Goal: Task Accomplishment & Management: Manage account settings

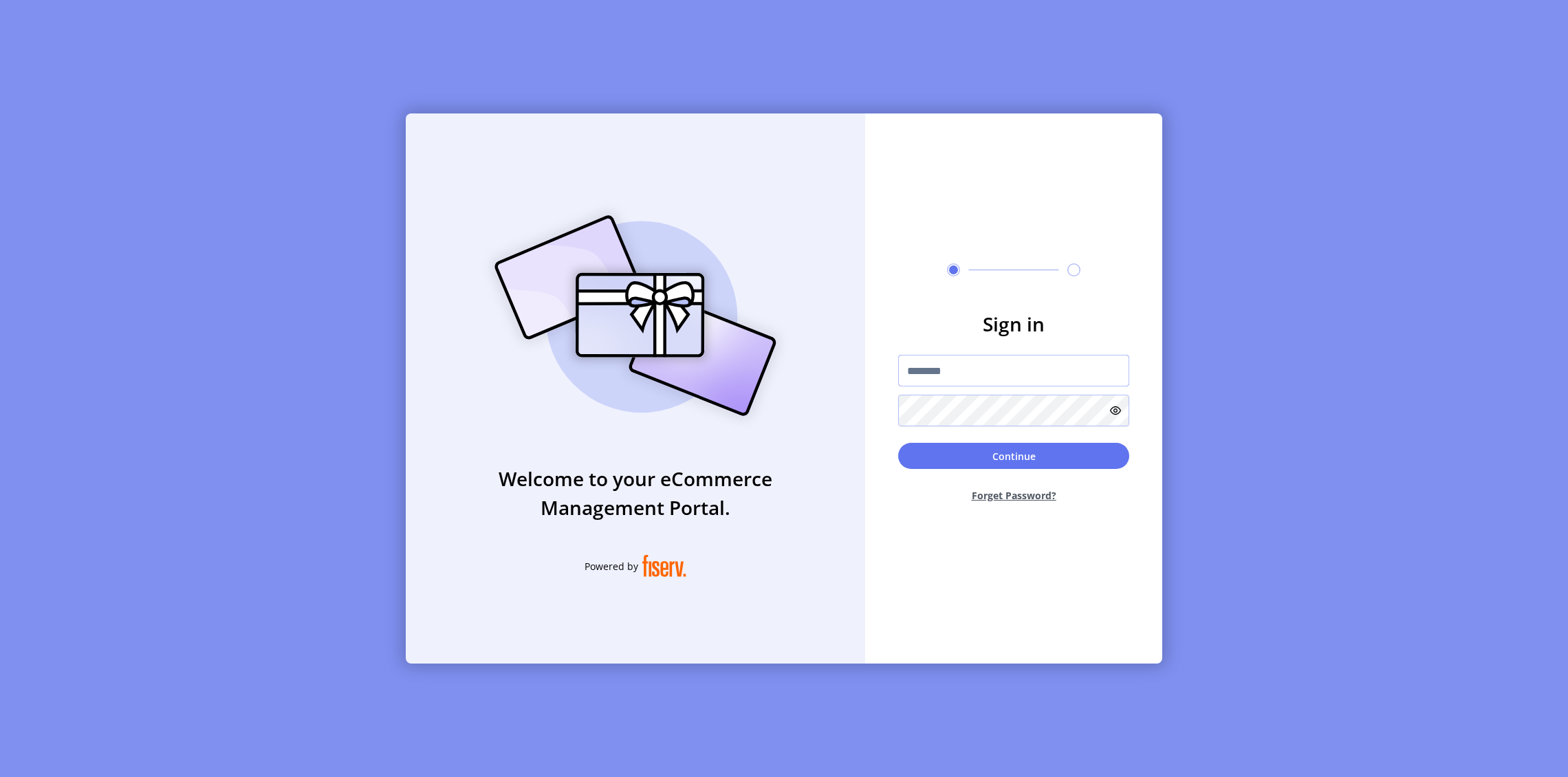
type input "**********"
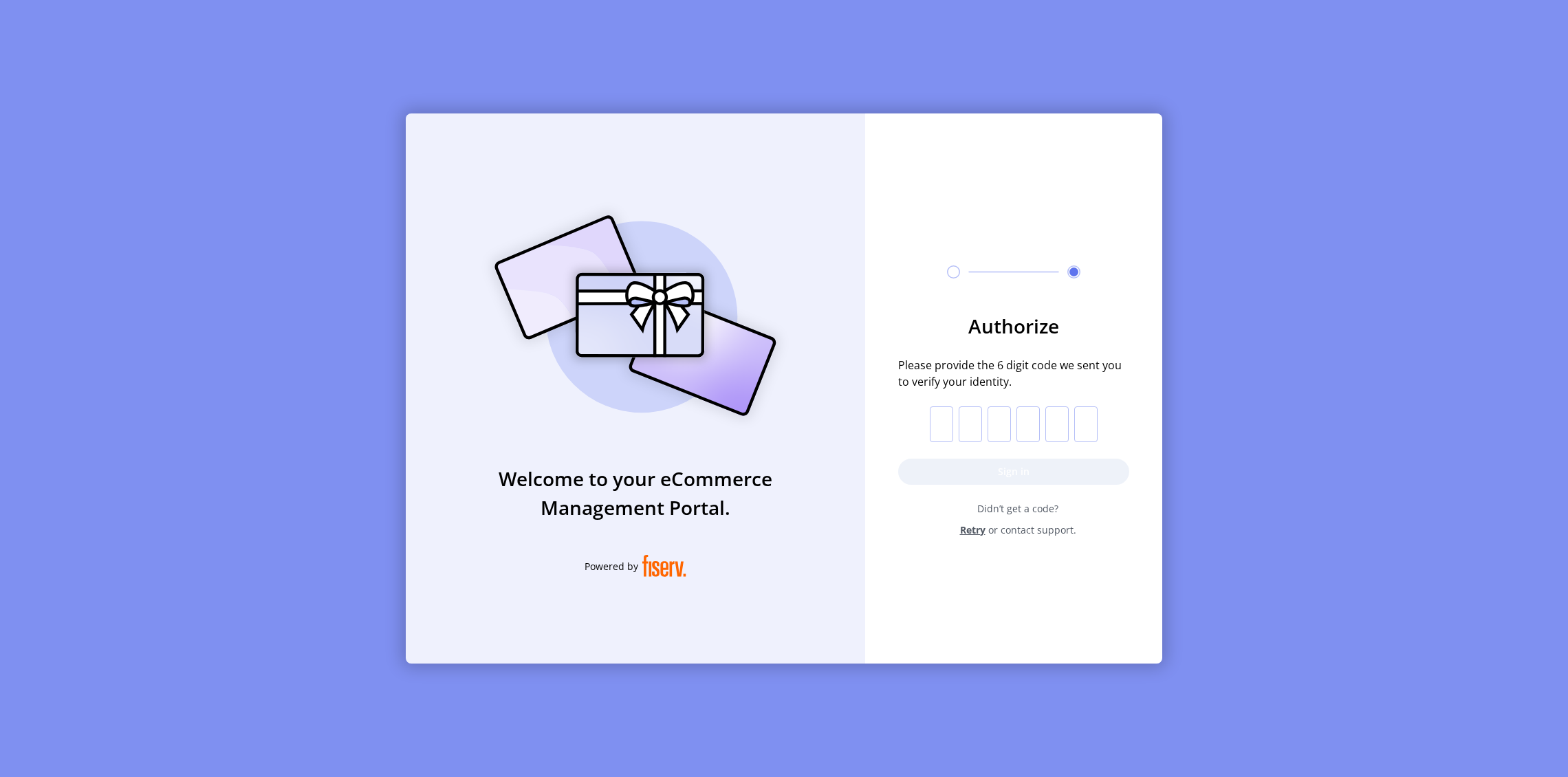
click at [942, 422] on input "text" at bounding box center [941, 424] width 24 height 36
paste input "*"
type input "*"
click at [944, 479] on button "Sign in" at bounding box center [1013, 471] width 231 height 26
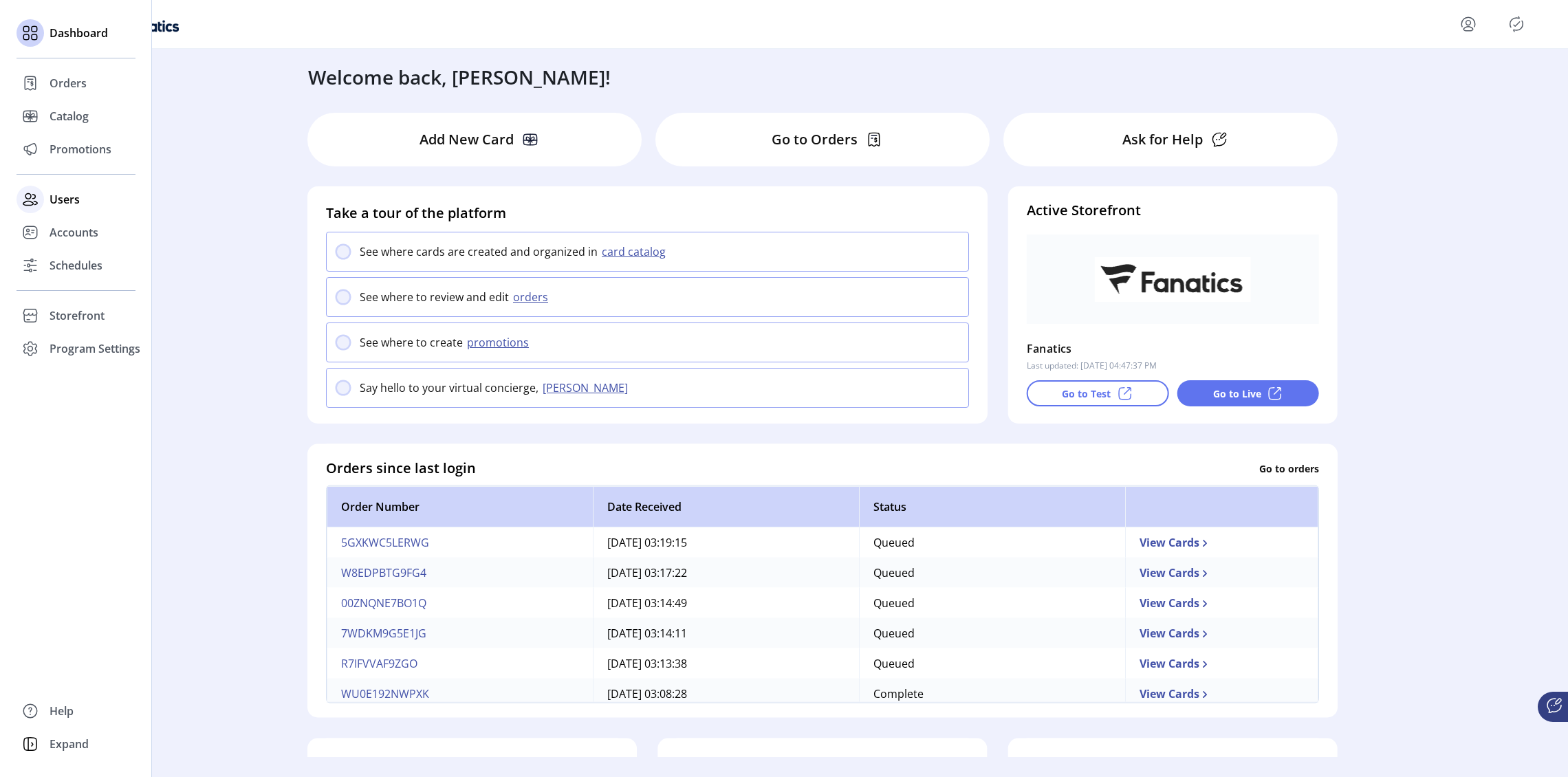
click at [57, 202] on span "Users" at bounding box center [64, 199] width 30 height 16
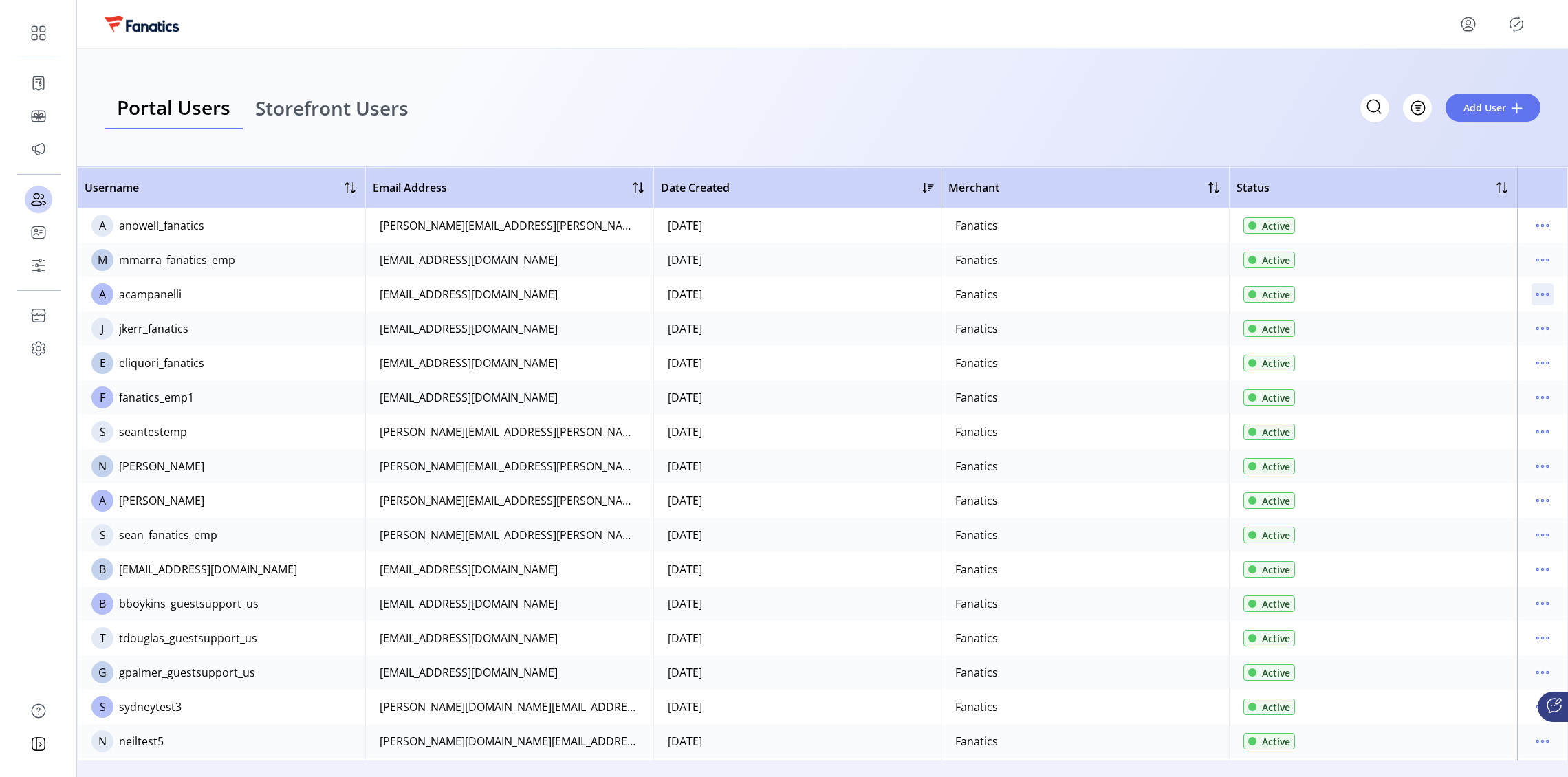
click at [1531, 290] on icon "menu" at bounding box center [1542, 293] width 22 height 22
click at [1470, 316] on span "Edit Details" at bounding box center [1477, 322] width 114 height 11
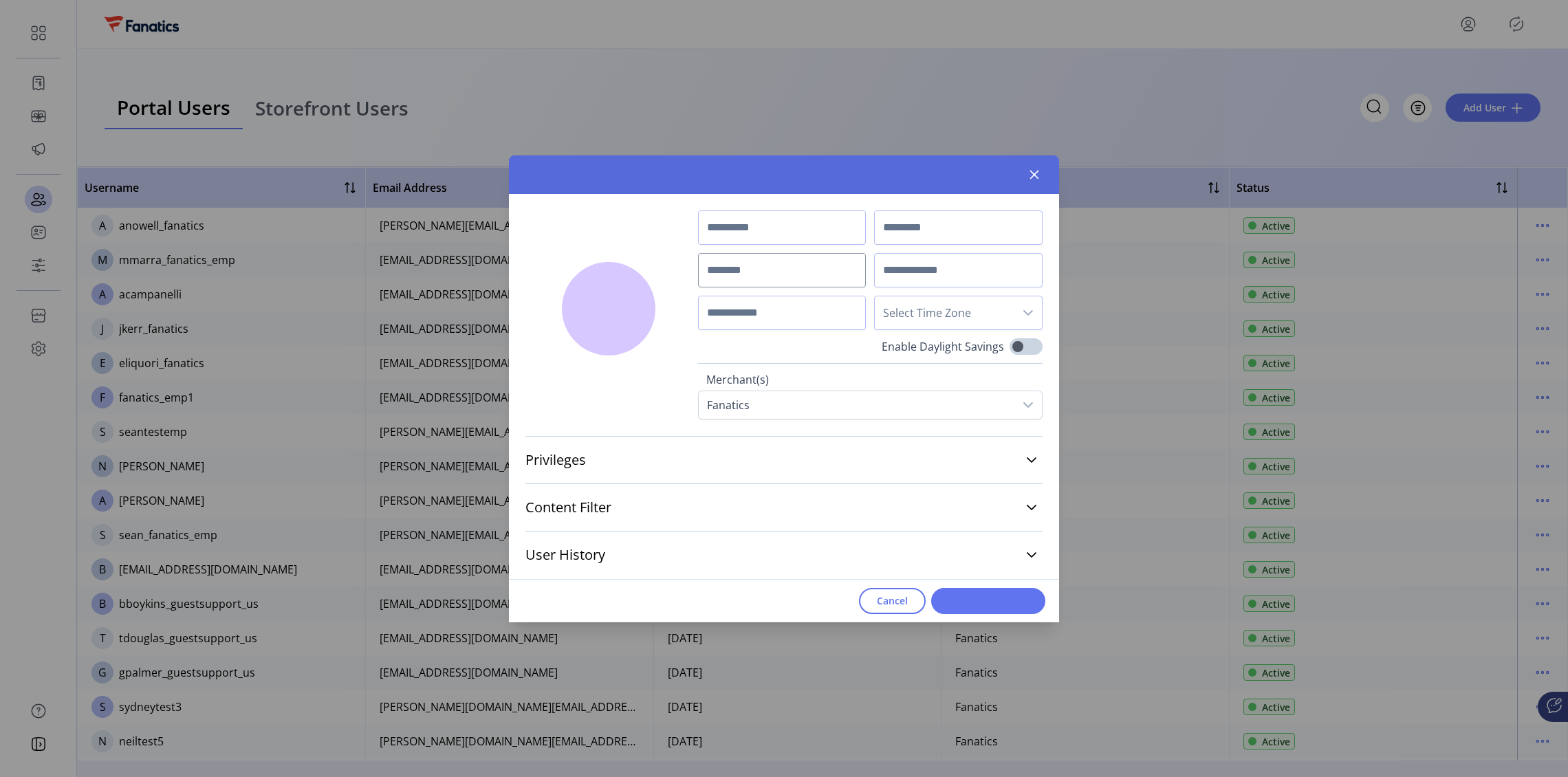
type input "******"
type input "**********"
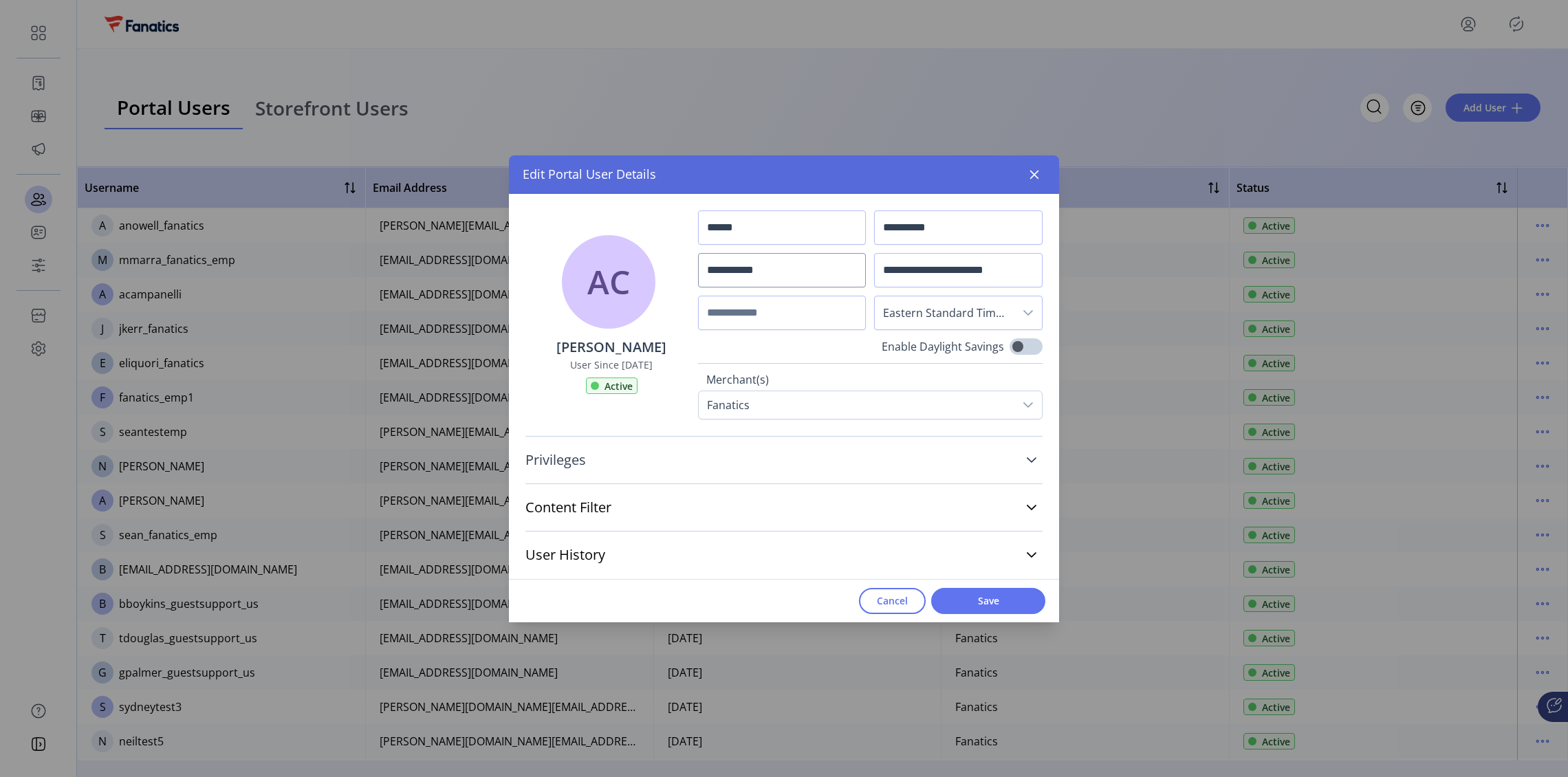
click at [585, 455] on span "Privileges" at bounding box center [556, 459] width 60 height 14
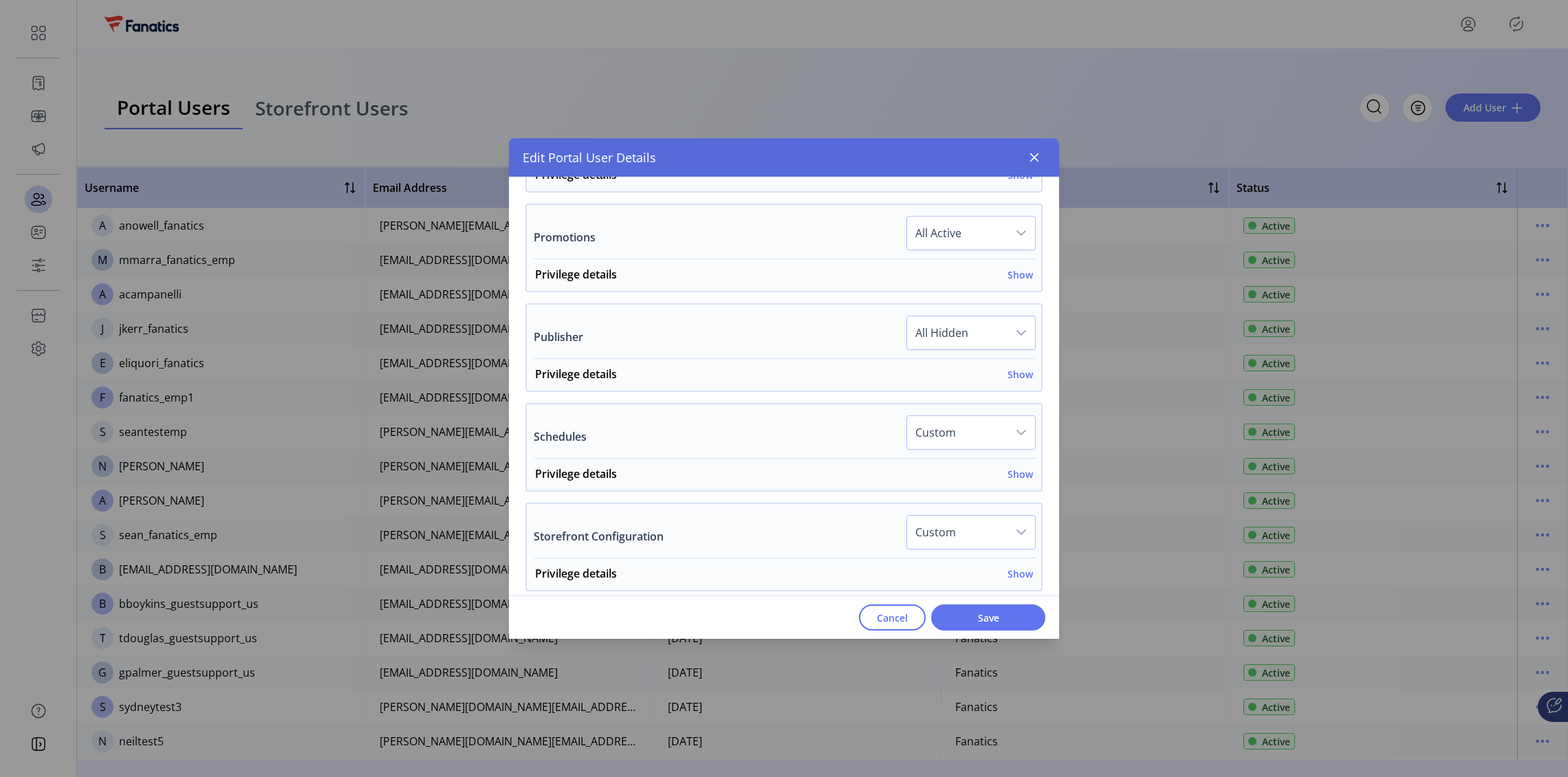
scroll to position [669, 0]
click at [1010, 472] on h6 "Show" at bounding box center [1020, 470] width 25 height 14
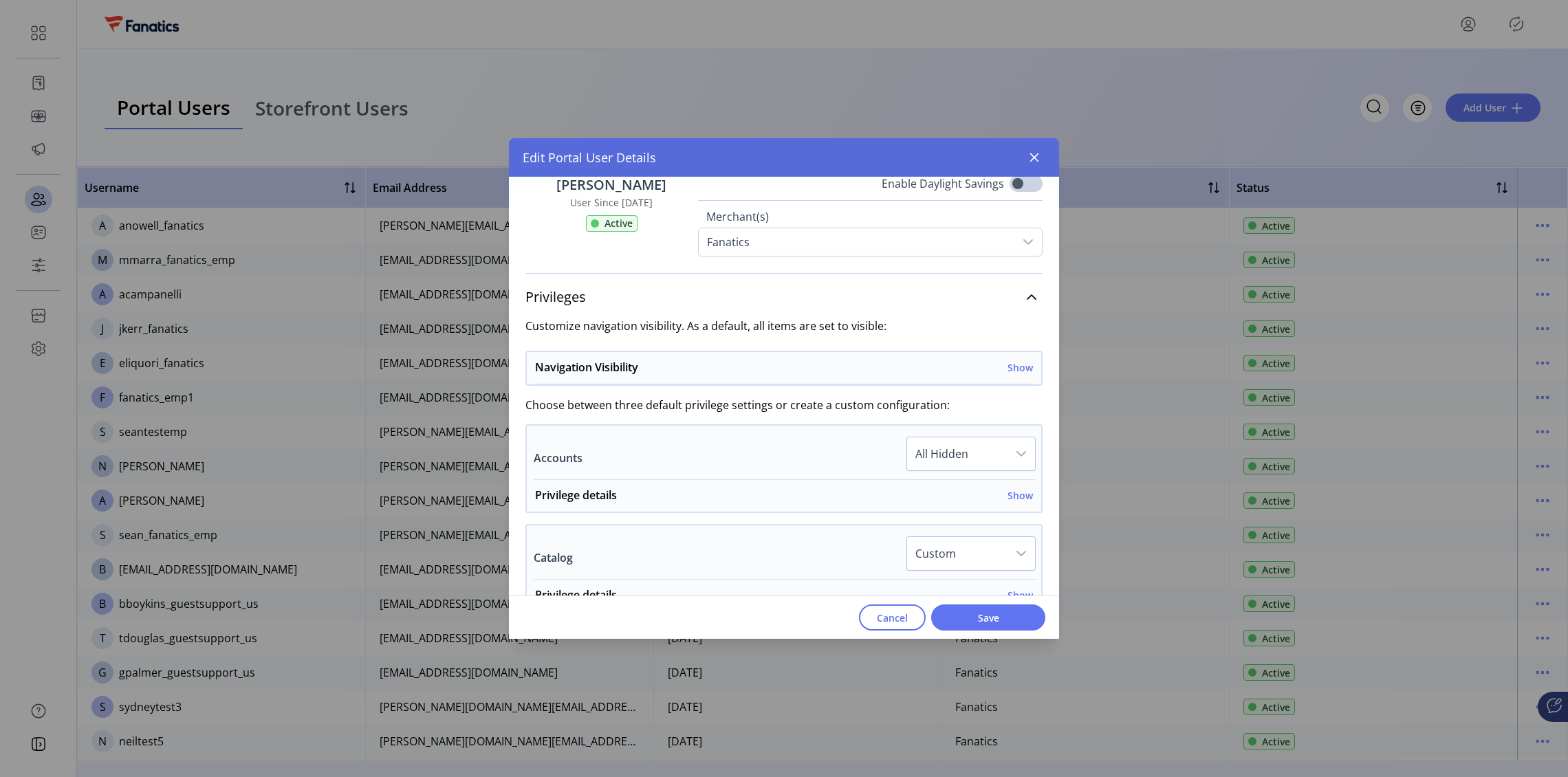
scroll to position [0, 0]
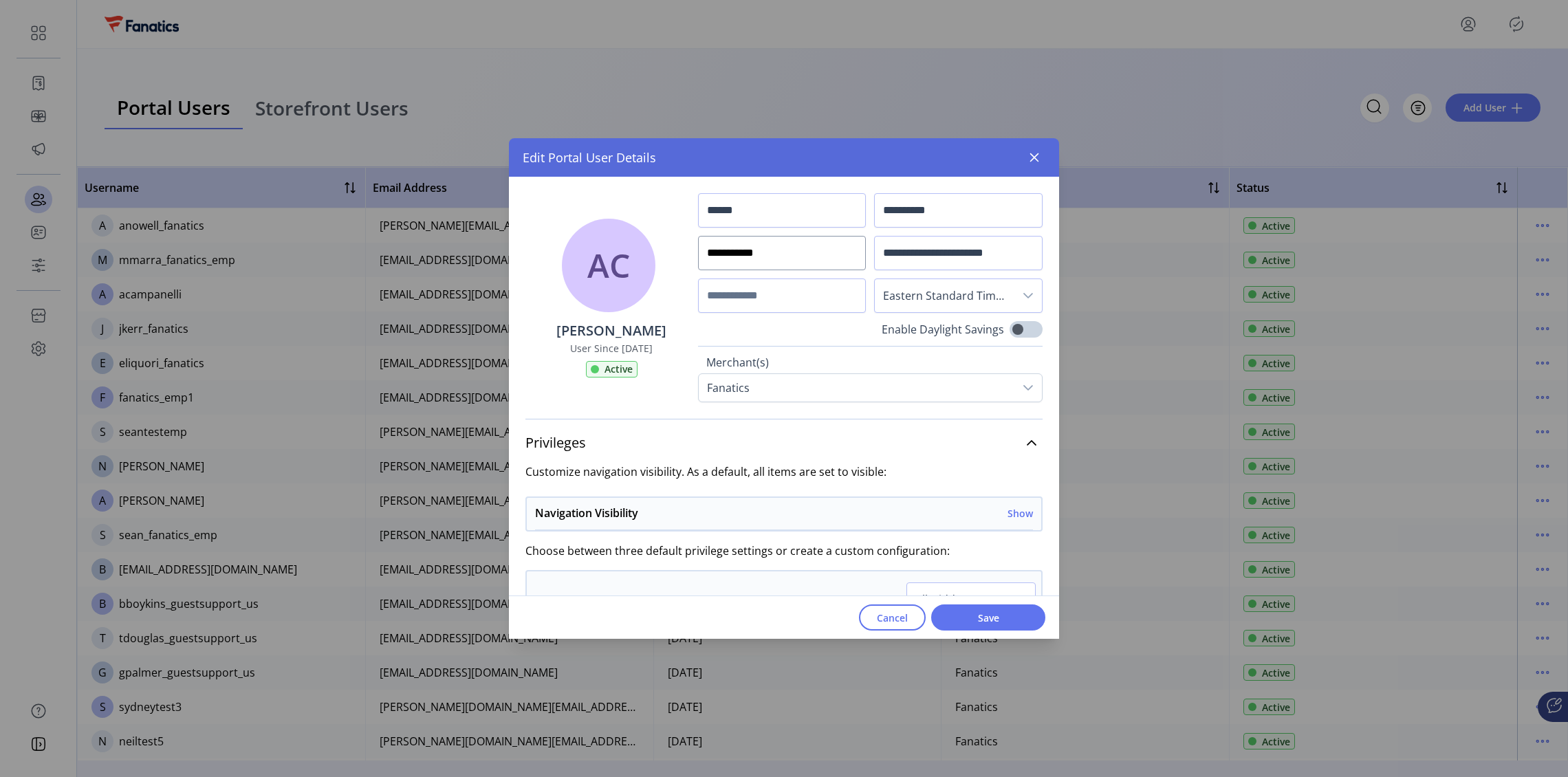
click at [775, 258] on input "**********" at bounding box center [782, 253] width 169 height 34
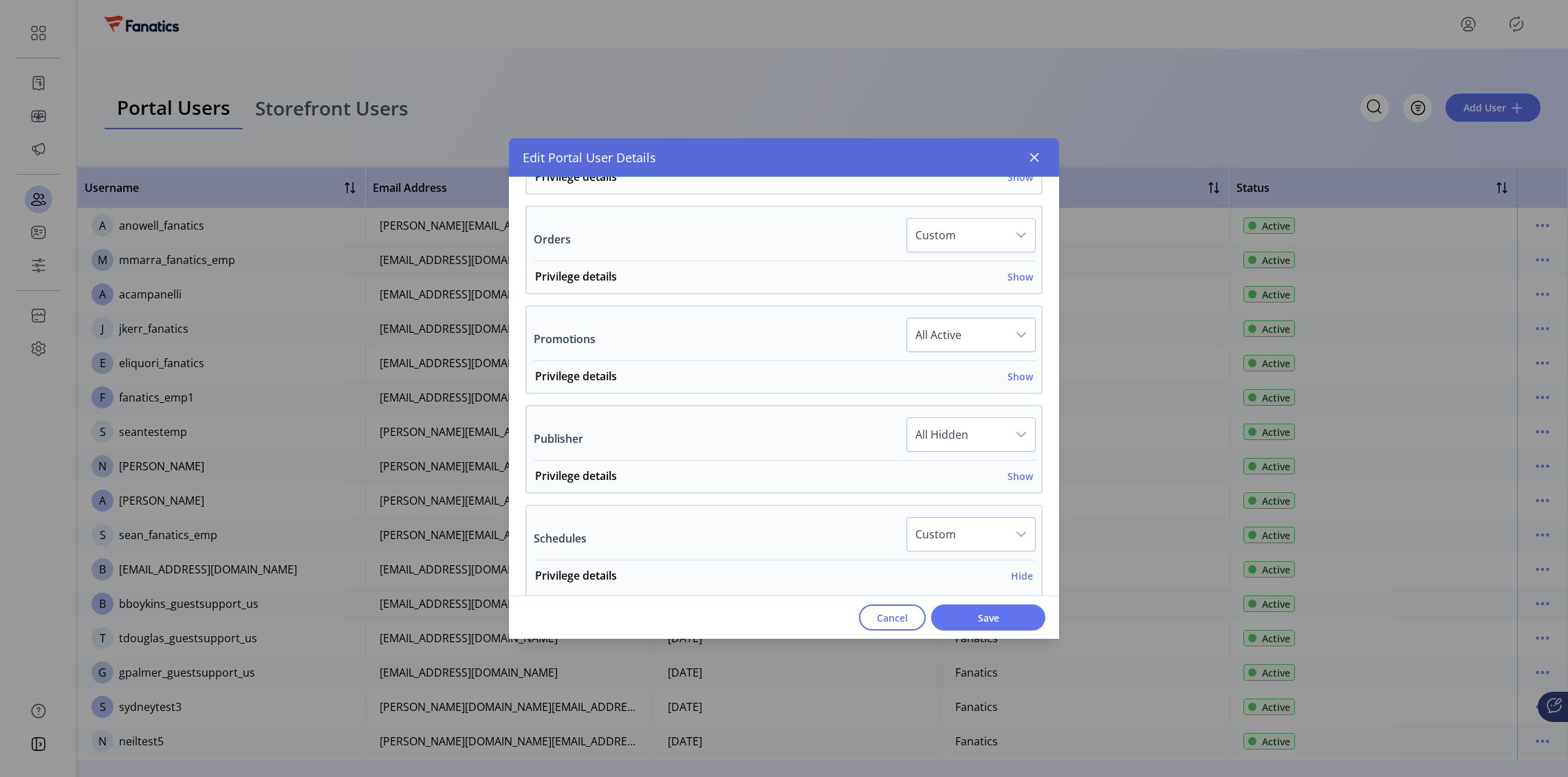
scroll to position [1235, 0]
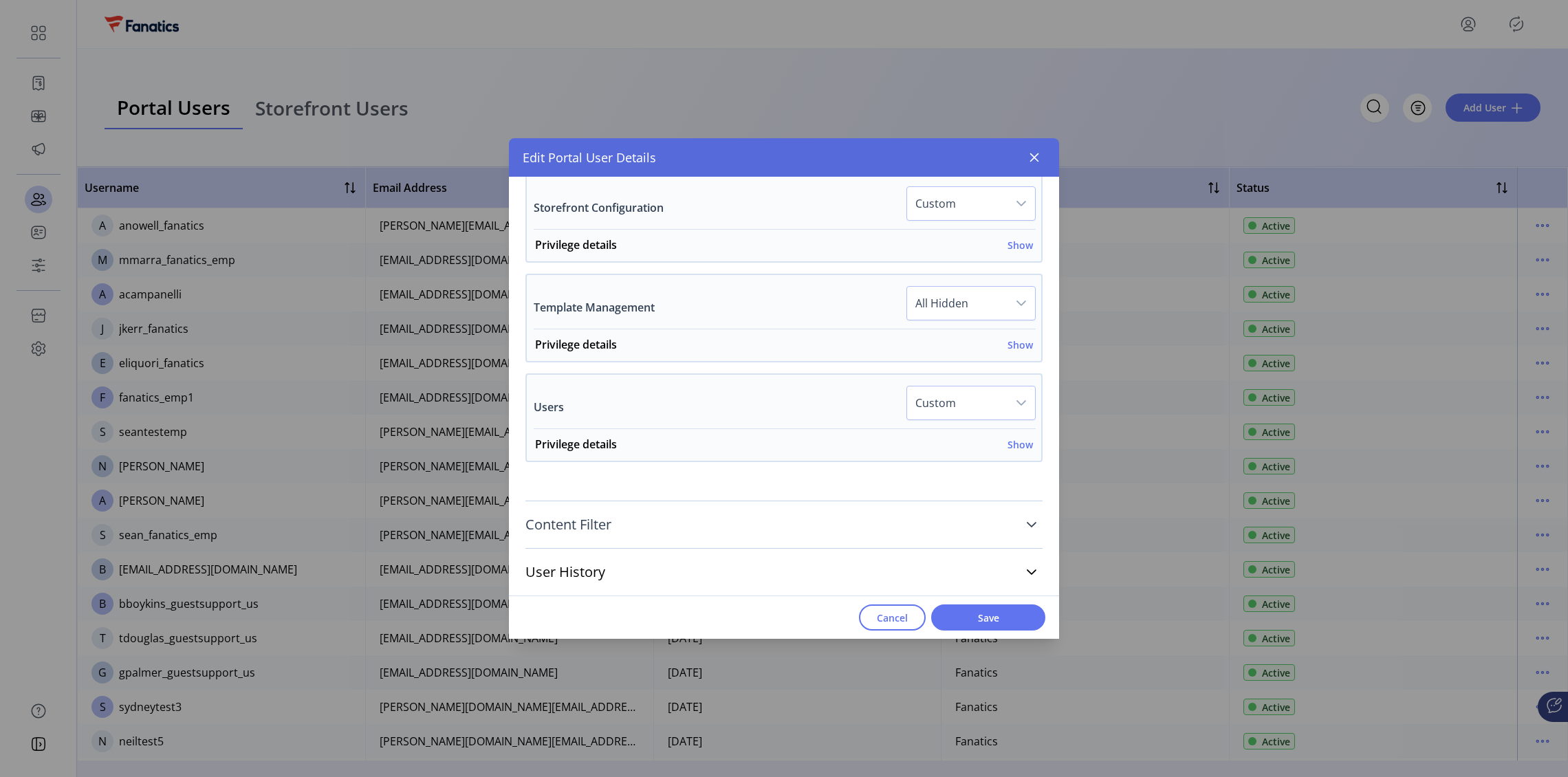
click at [1029, 521] on icon at bounding box center [1031, 524] width 11 height 11
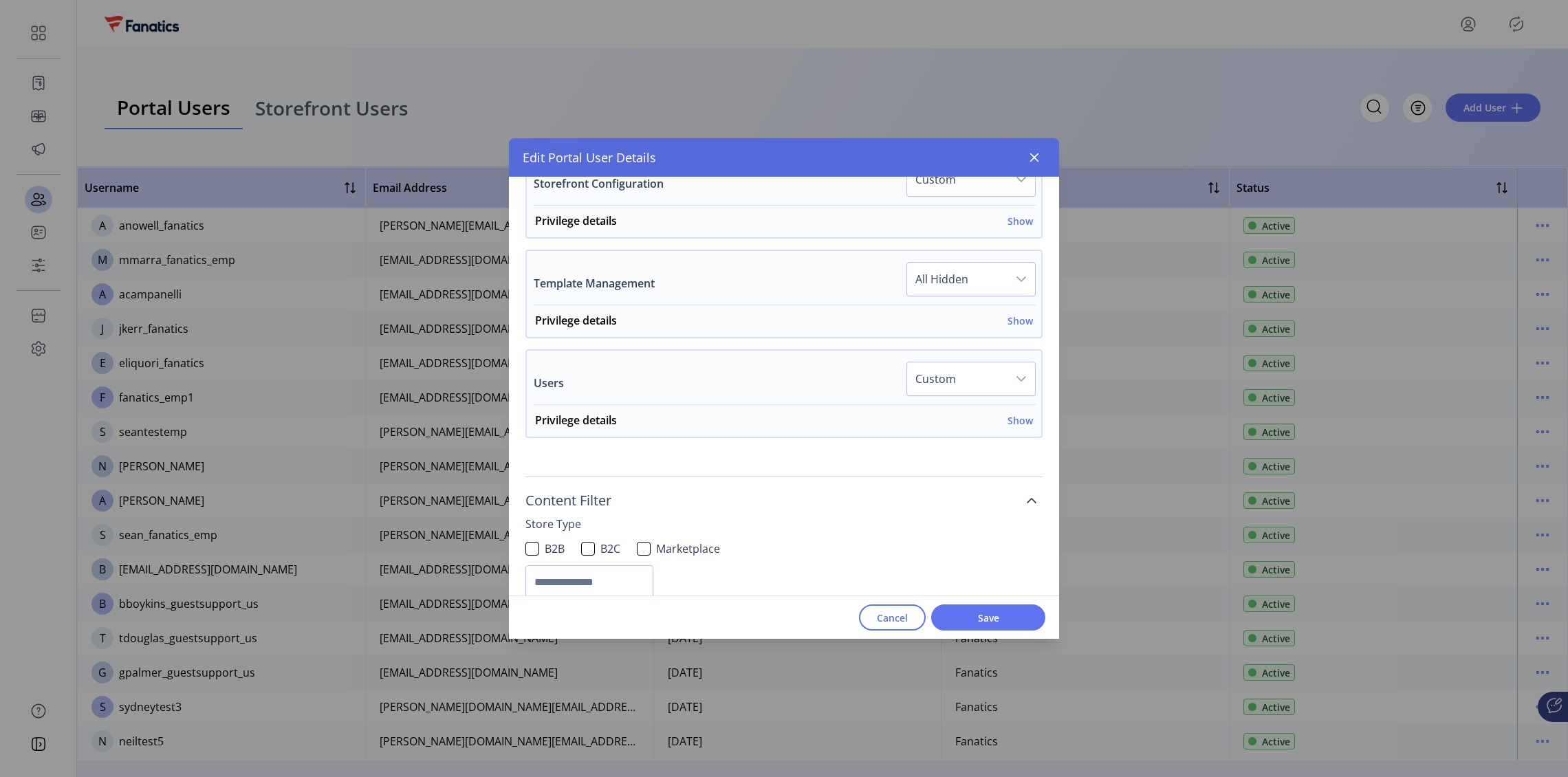
scroll to position [1339, 0]
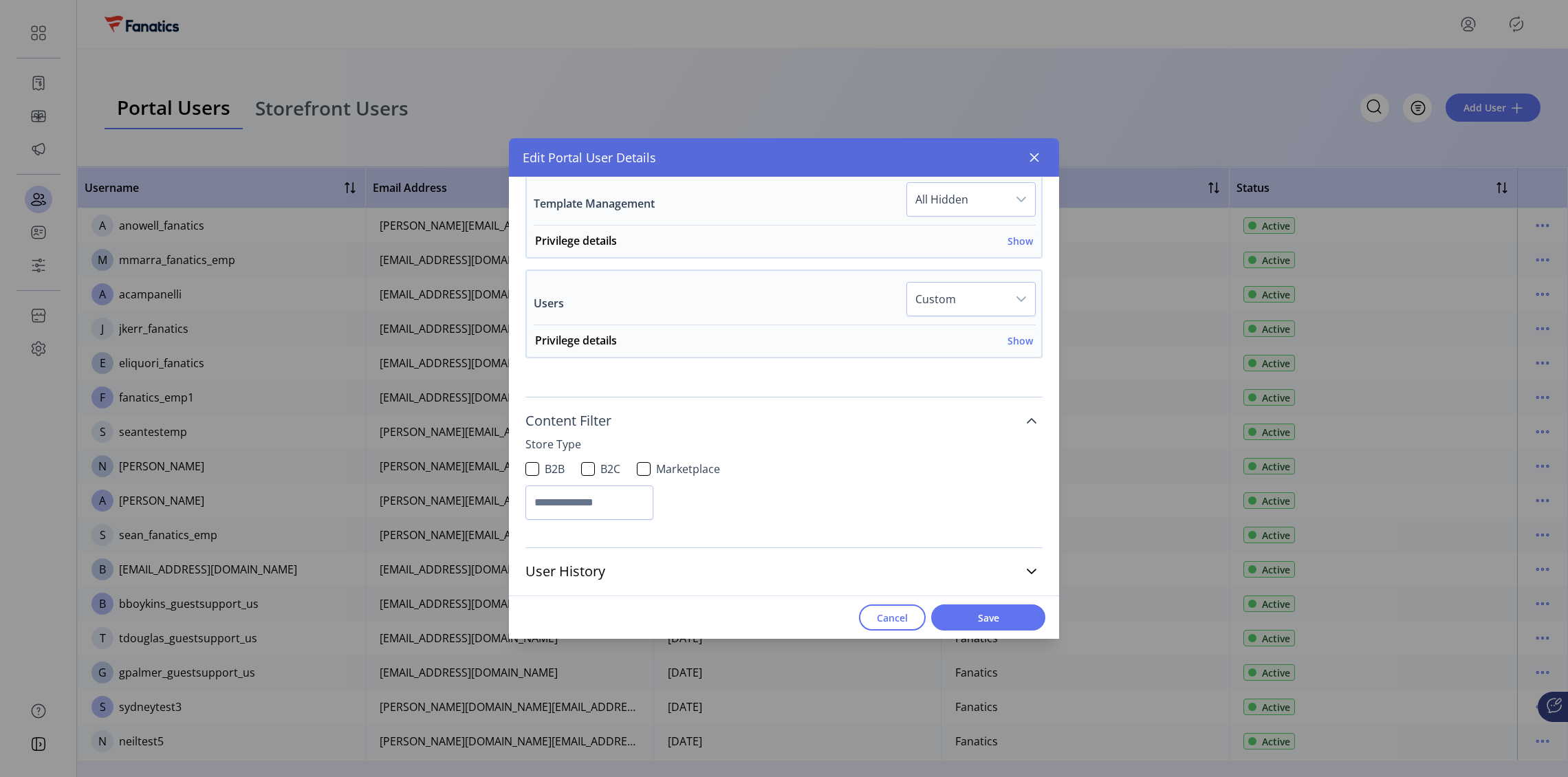
click at [1026, 422] on icon at bounding box center [1031, 421] width 11 height 11
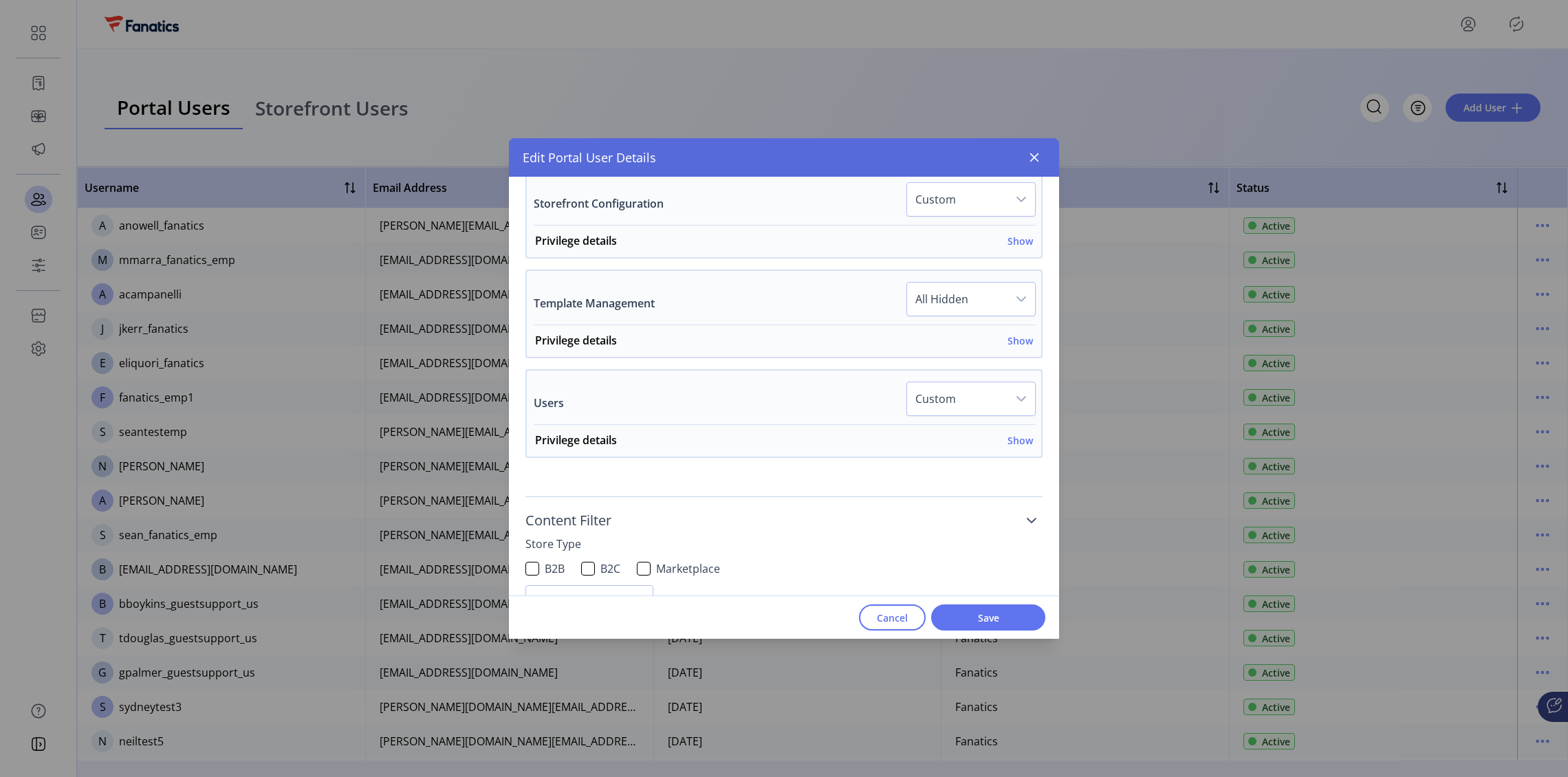
scroll to position [1235, 0]
click at [1014, 570] on link "User History" at bounding box center [784, 571] width 517 height 30
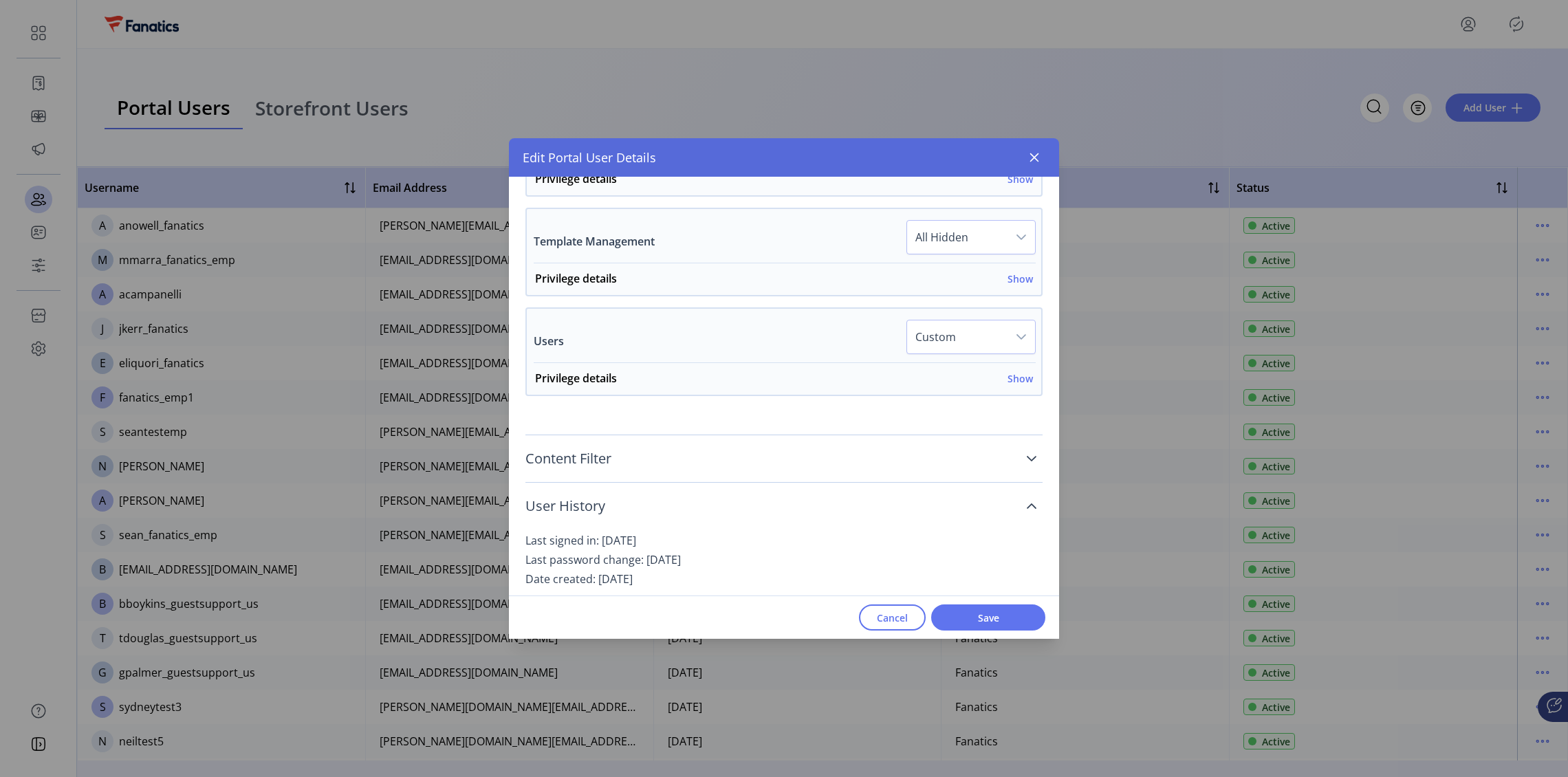
scroll to position [1318, 0]
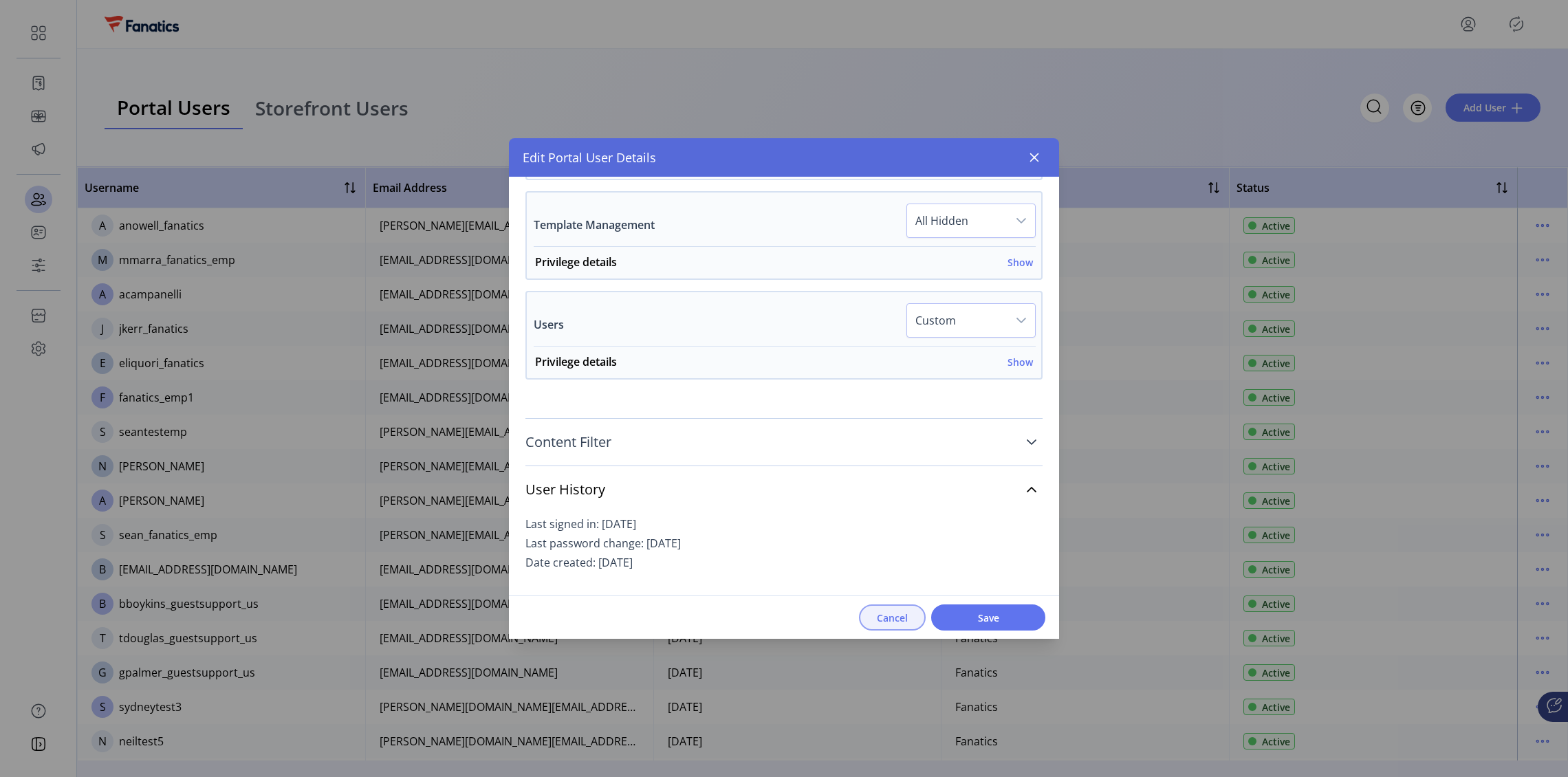
click at [873, 615] on button "Cancel" at bounding box center [892, 618] width 67 height 26
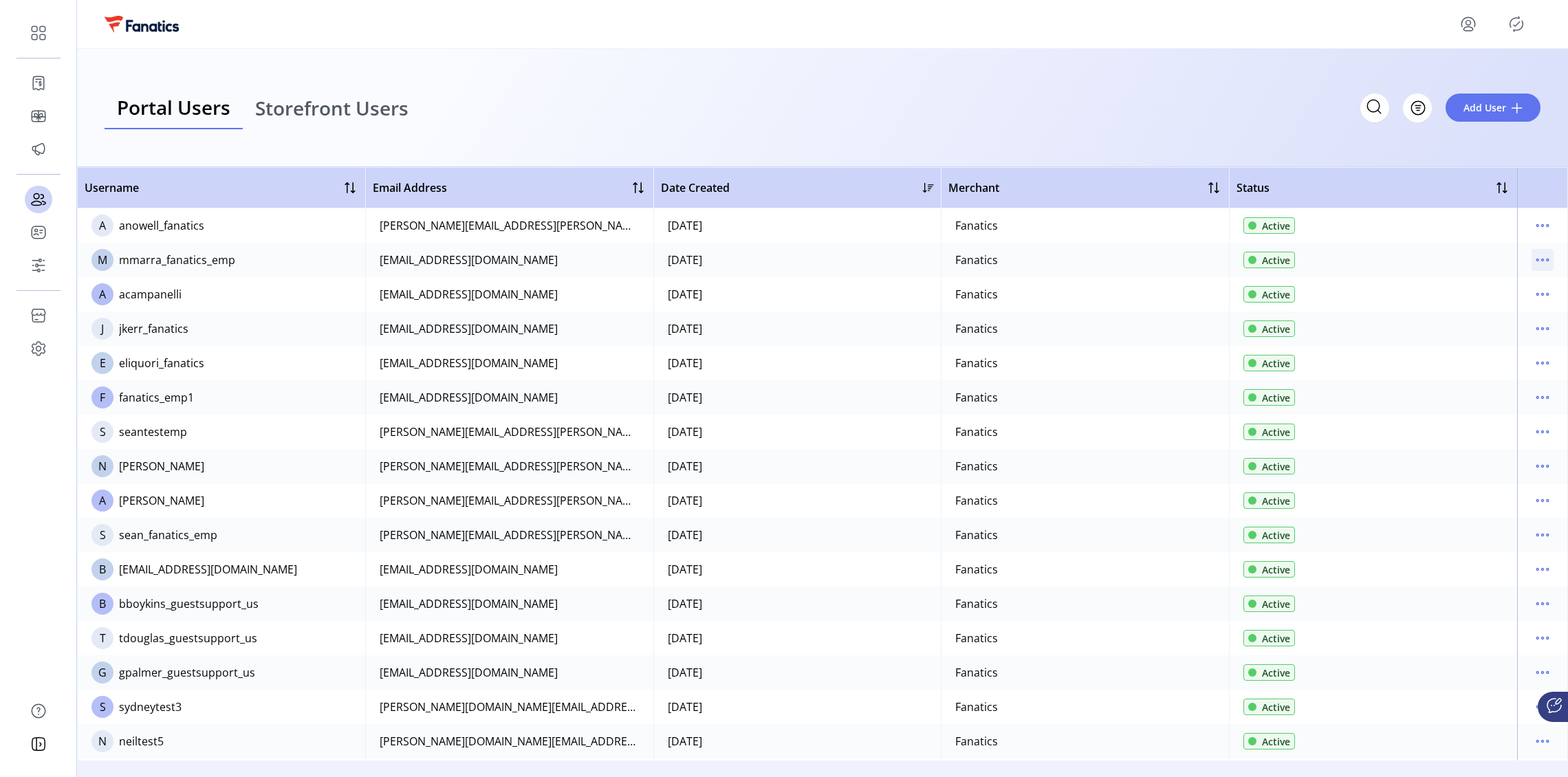
click at [1542, 259] on icon "menu" at bounding box center [1543, 260] width 2 height 2
click at [1479, 305] on span "View Details" at bounding box center [1477, 308] width 114 height 11
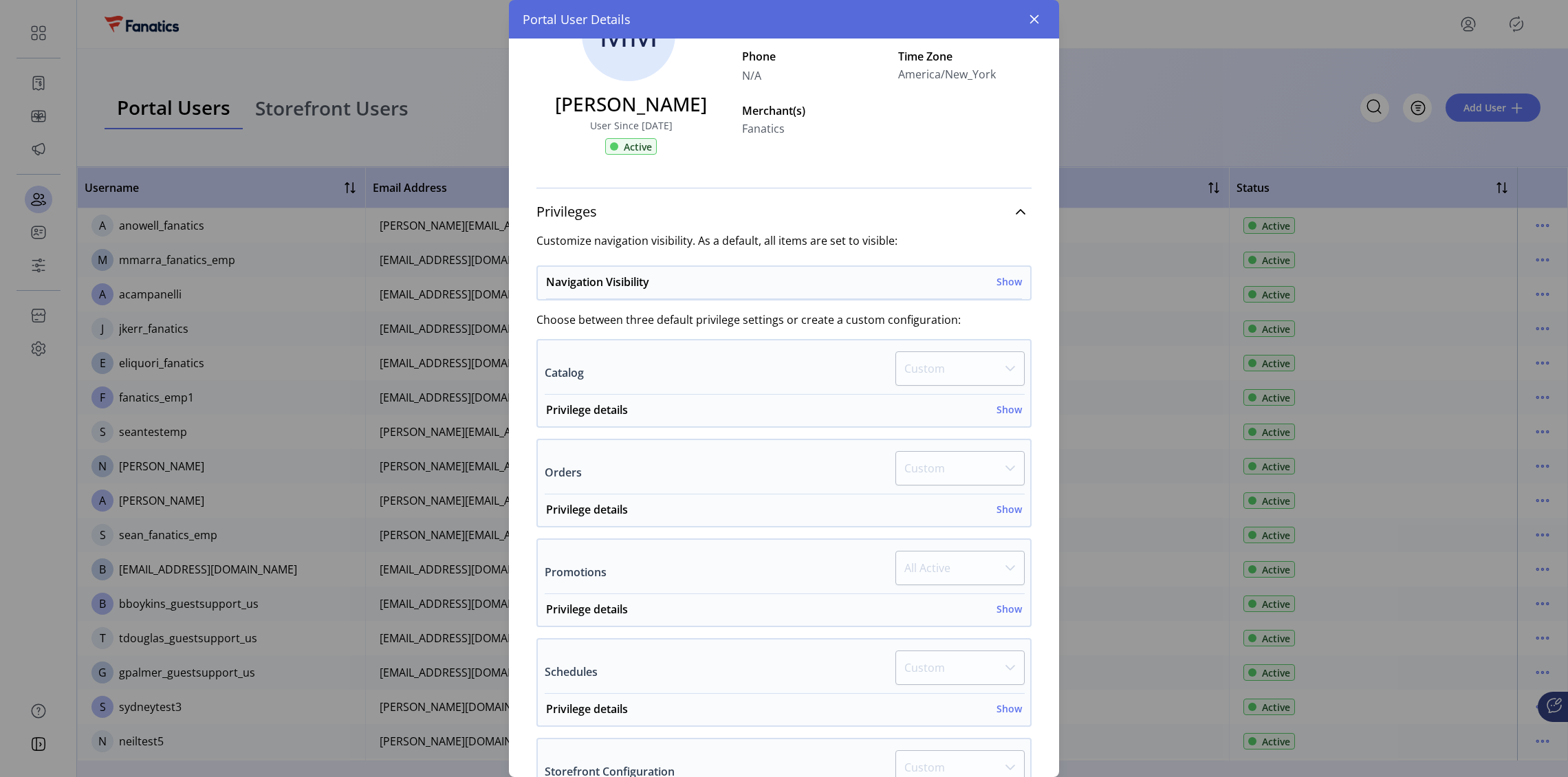
scroll to position [334, 0]
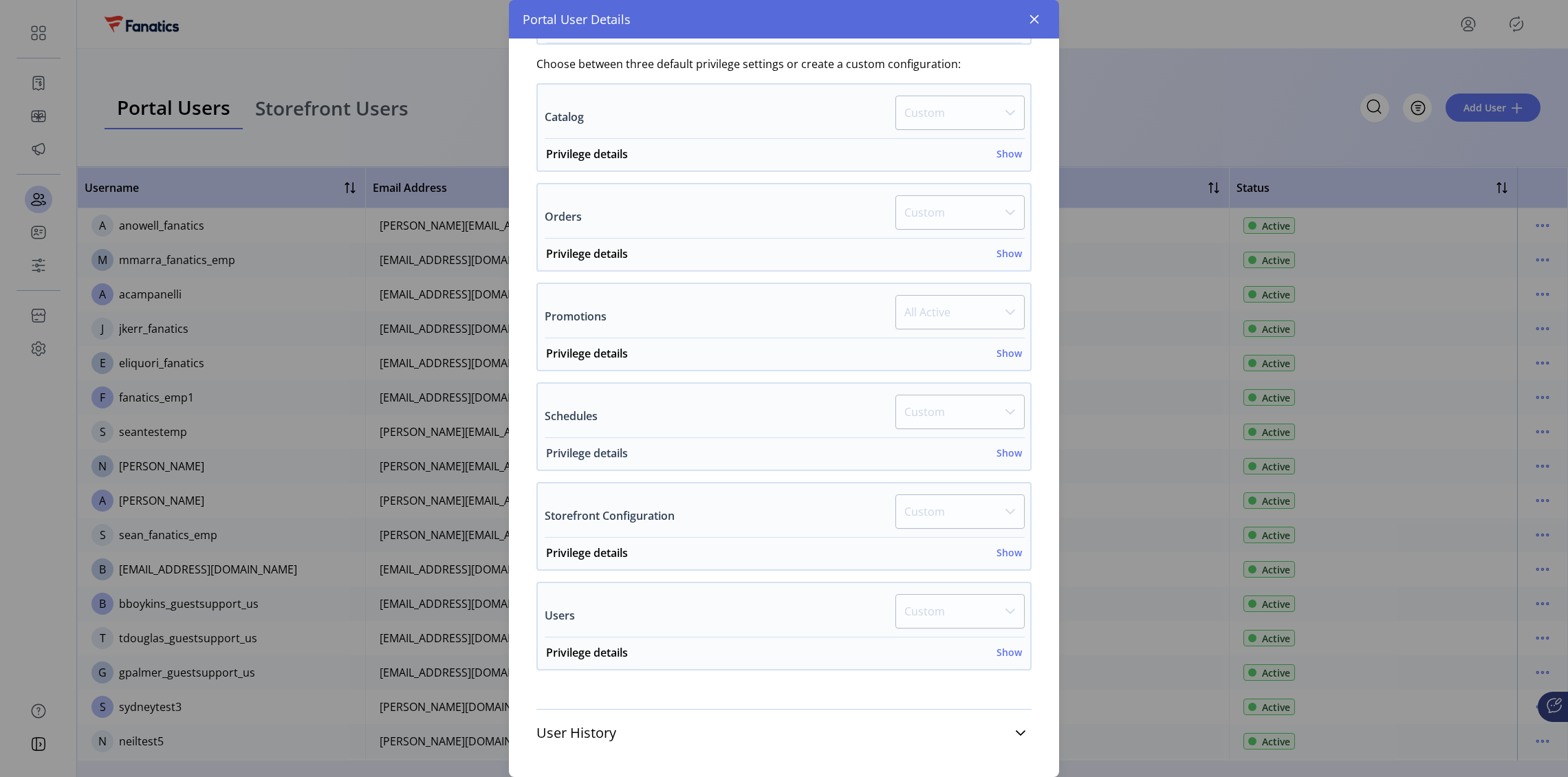
click at [1003, 445] on h6 "Show" at bounding box center [1009, 452] width 25 height 14
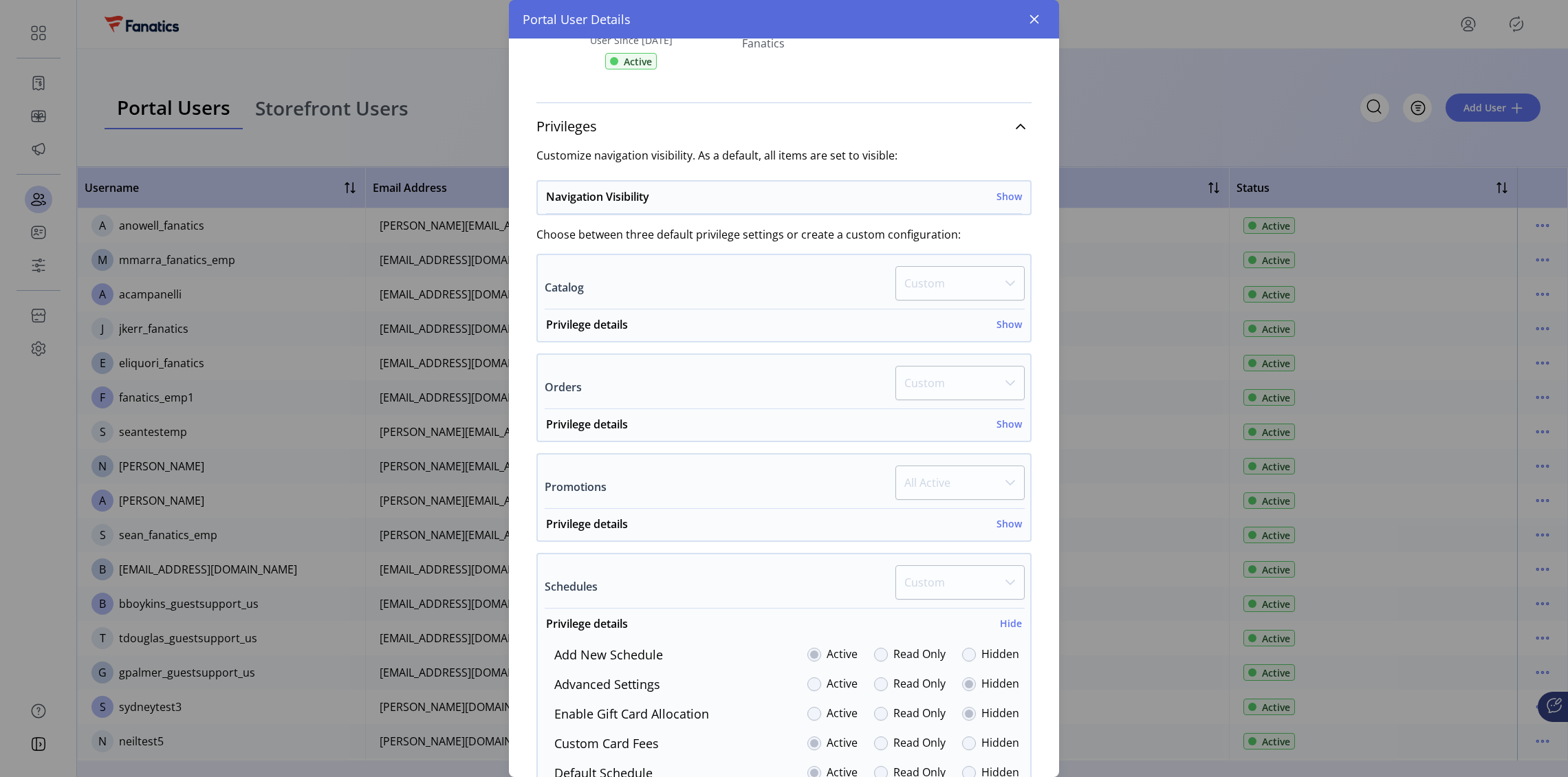
scroll to position [0, 0]
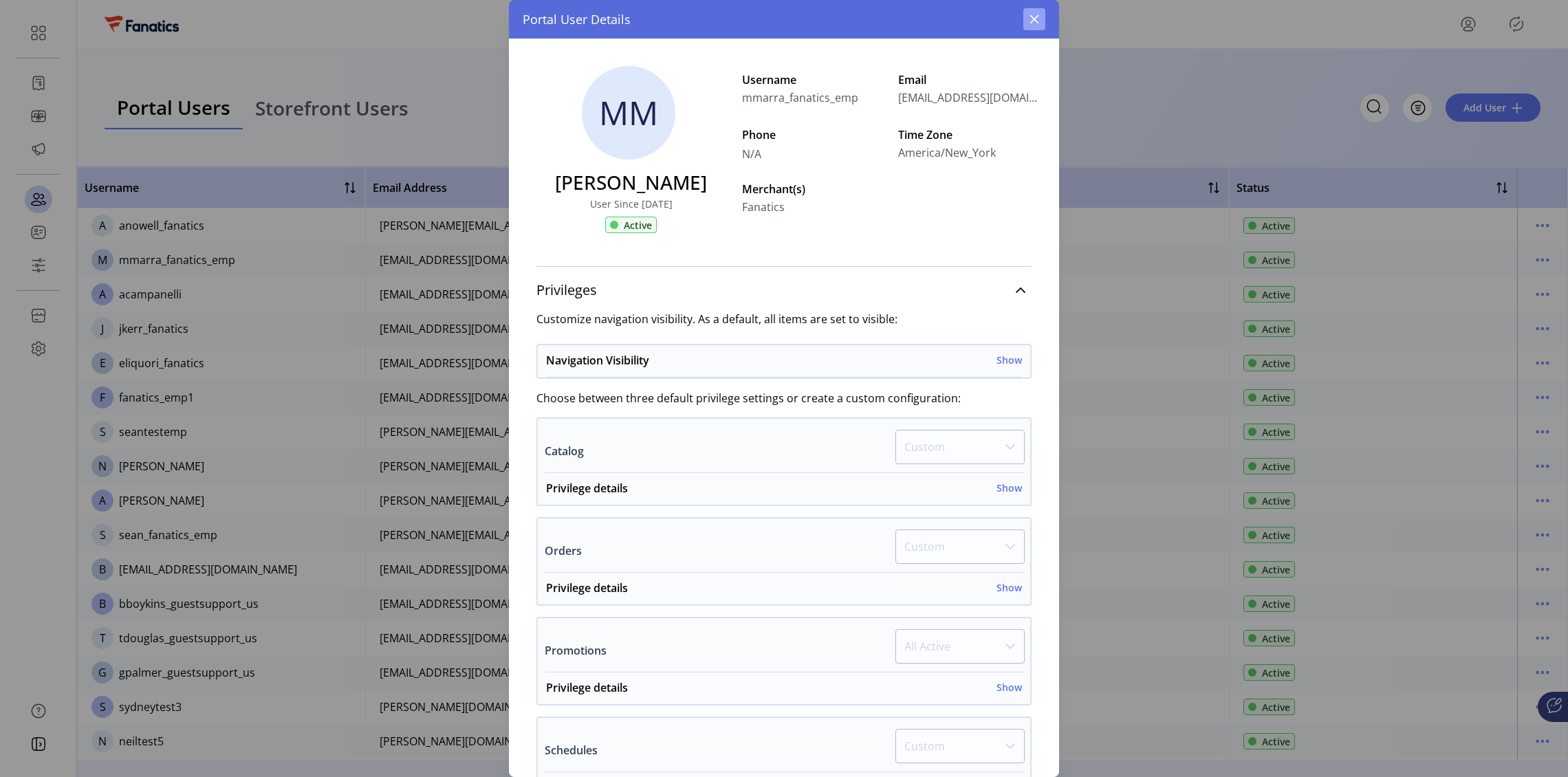
click at [1035, 14] on icon "button" at bounding box center [1034, 20] width 11 height 11
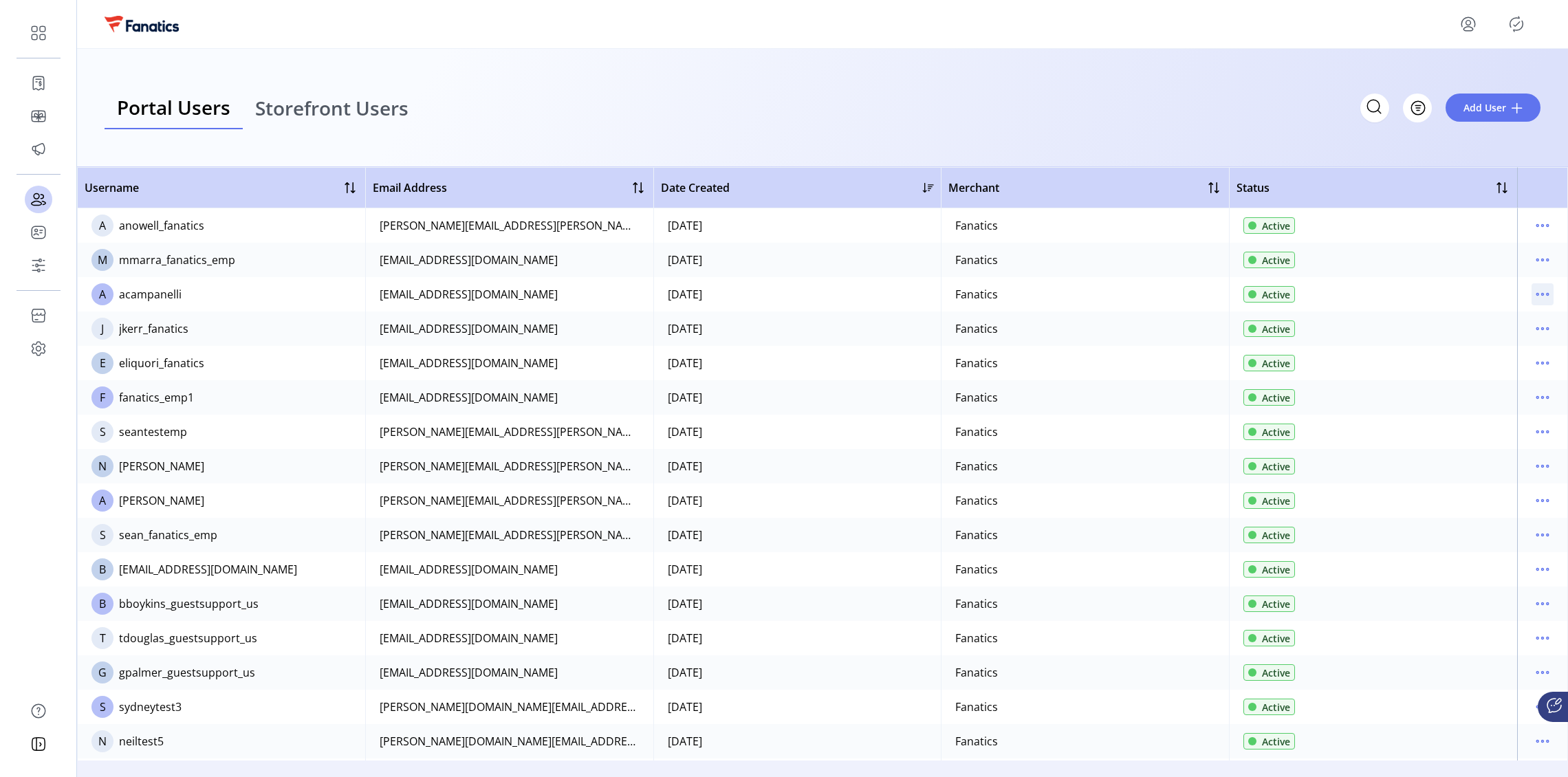
click at [1531, 294] on icon "menu" at bounding box center [1542, 293] width 22 height 22
click at [1486, 321] on span "Edit Details" at bounding box center [1477, 322] width 114 height 11
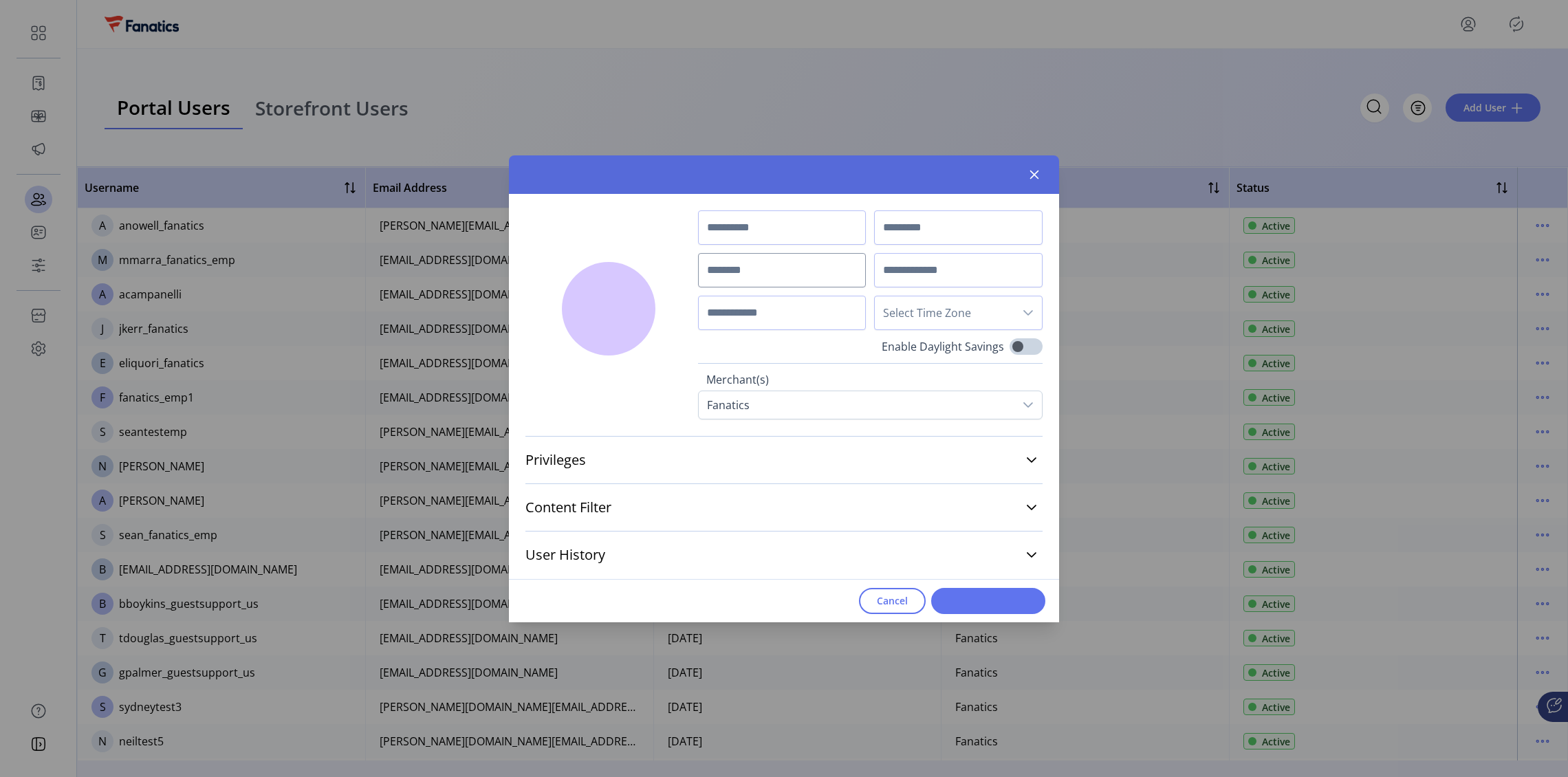
type input "******"
type input "**********"
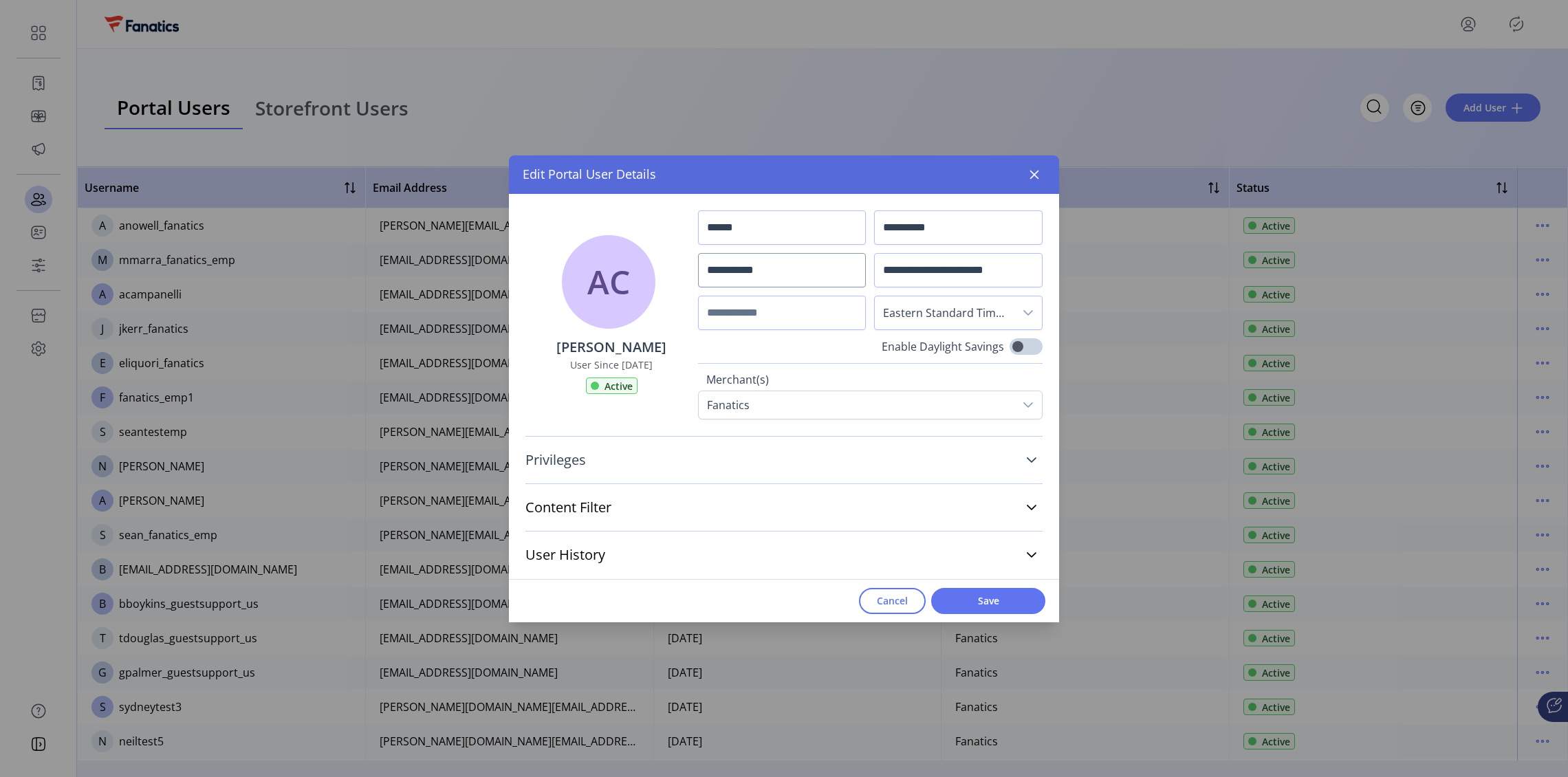
click at [557, 462] on span "Privileges" at bounding box center [556, 459] width 60 height 14
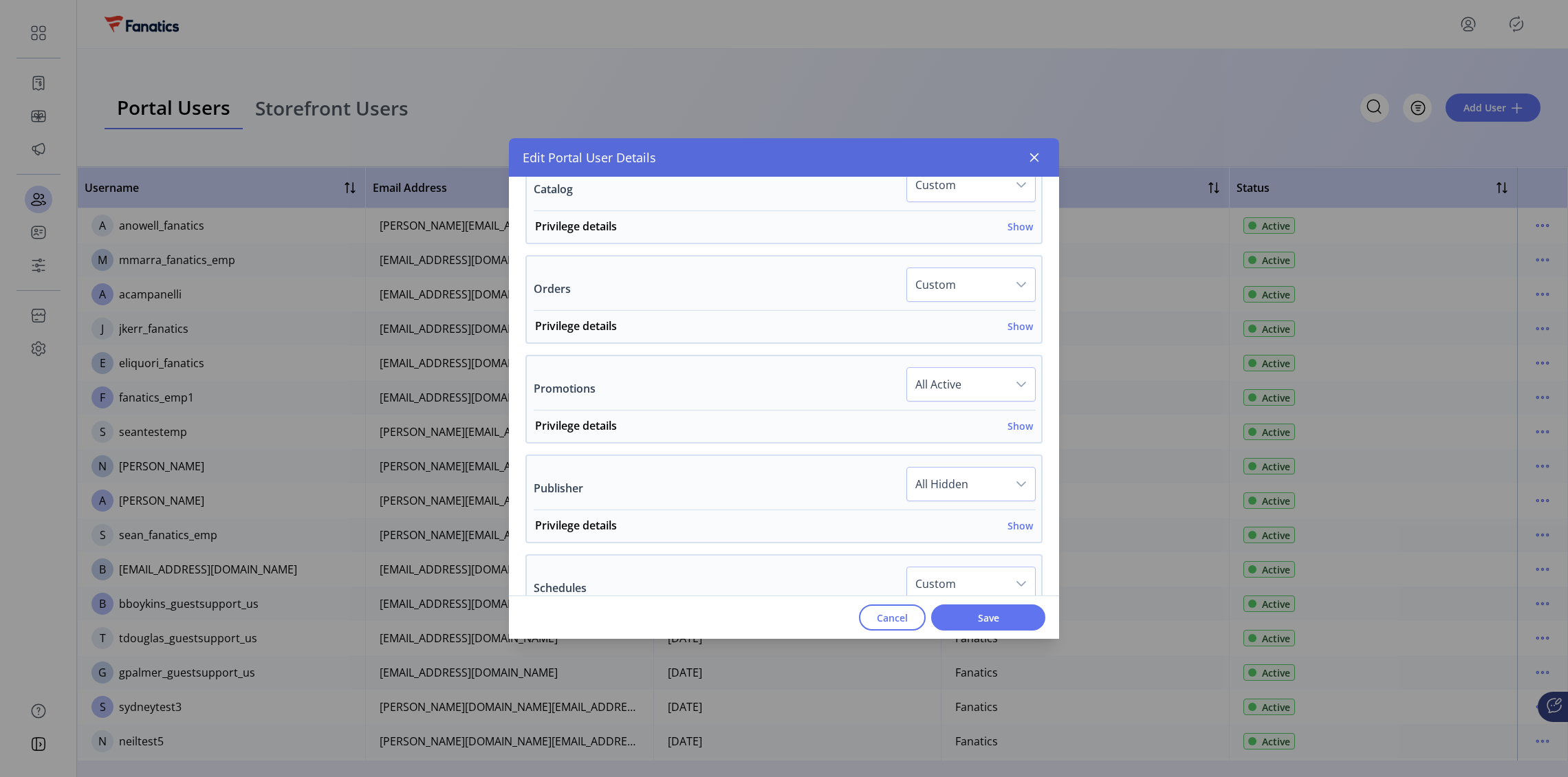
scroll to position [388, 0]
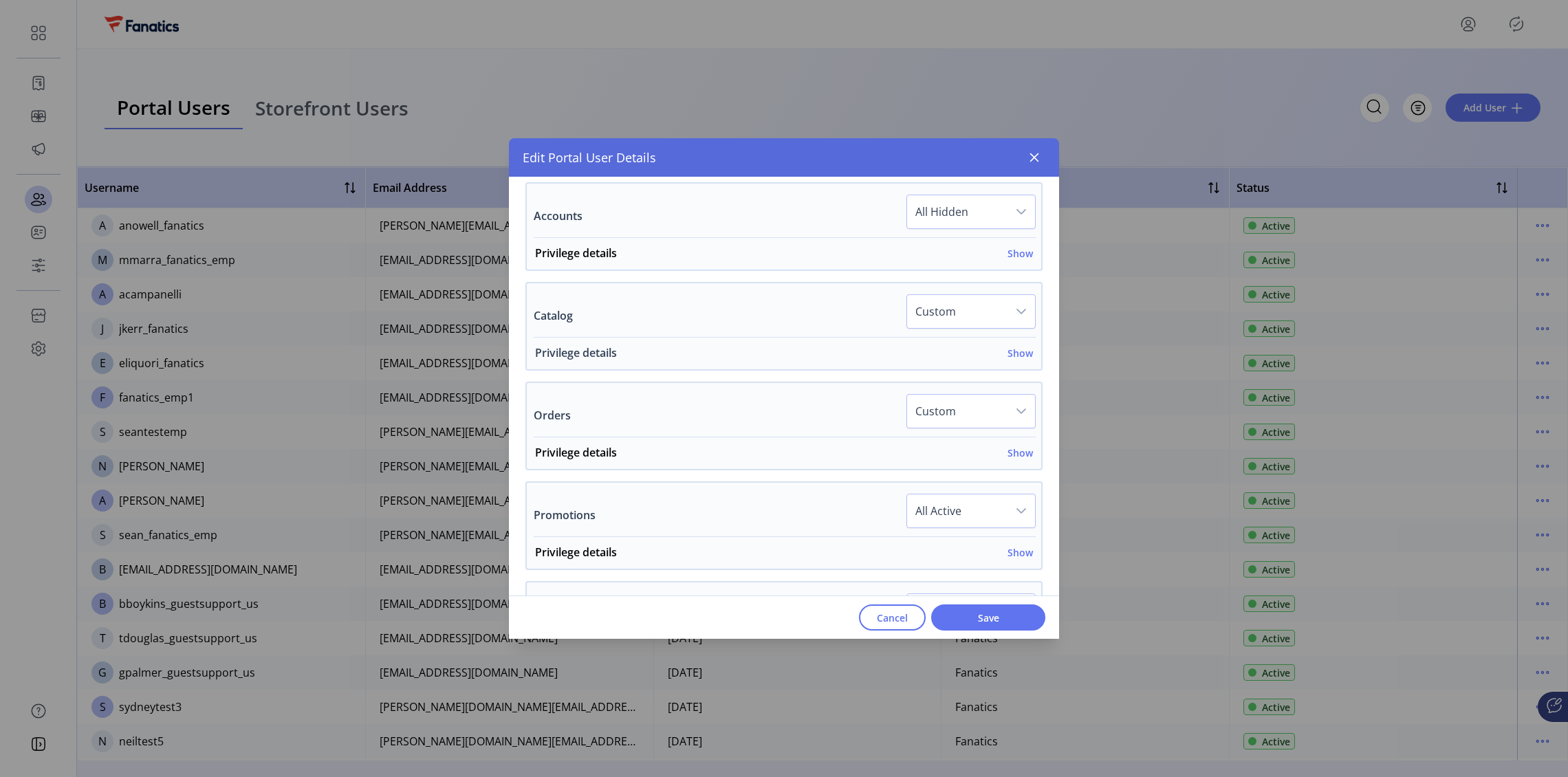
click at [1013, 355] on h6 "Show" at bounding box center [1020, 353] width 25 height 14
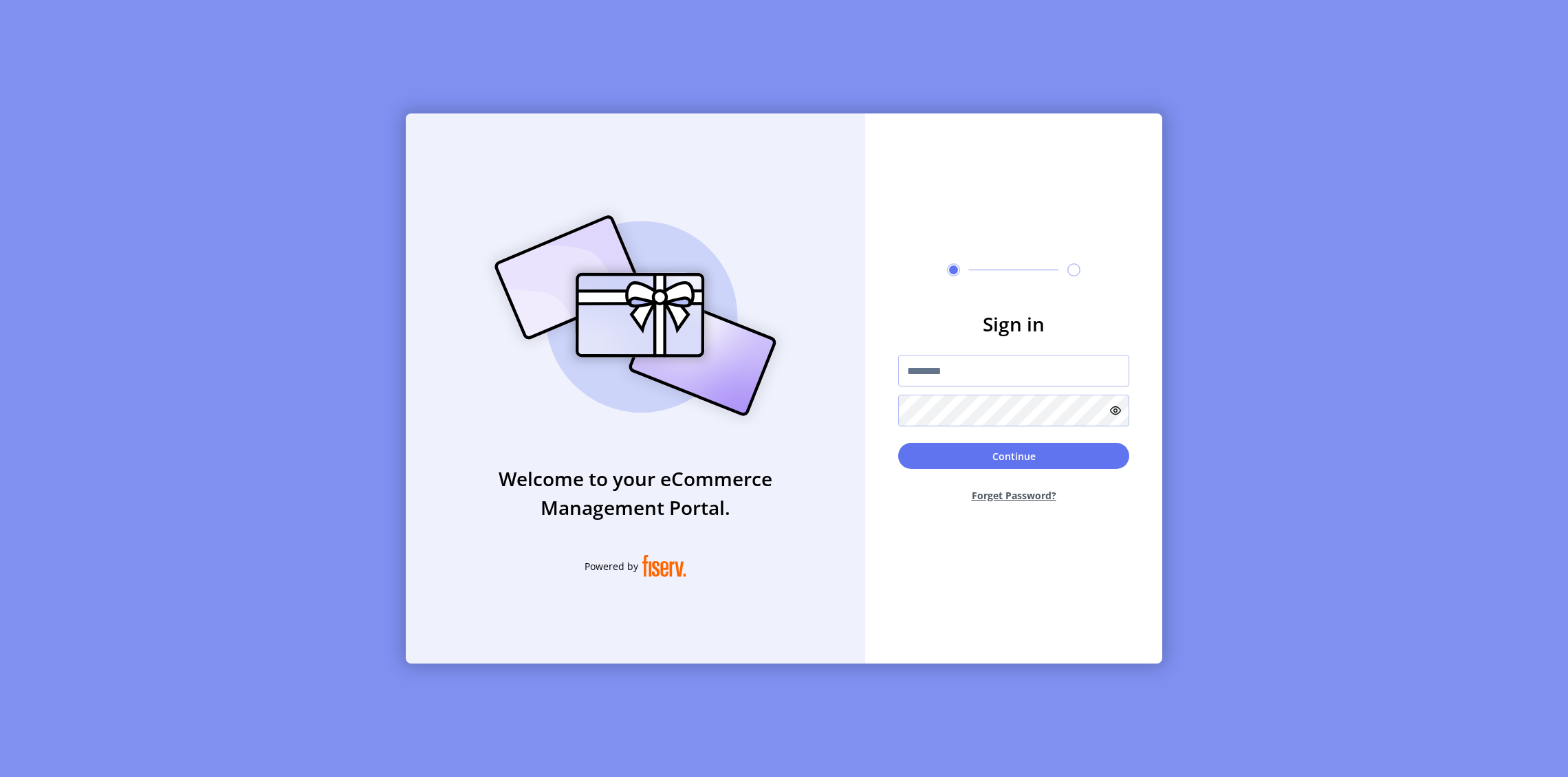
type input "**********"
click at [1041, 453] on button "Continue" at bounding box center [1013, 457] width 231 height 26
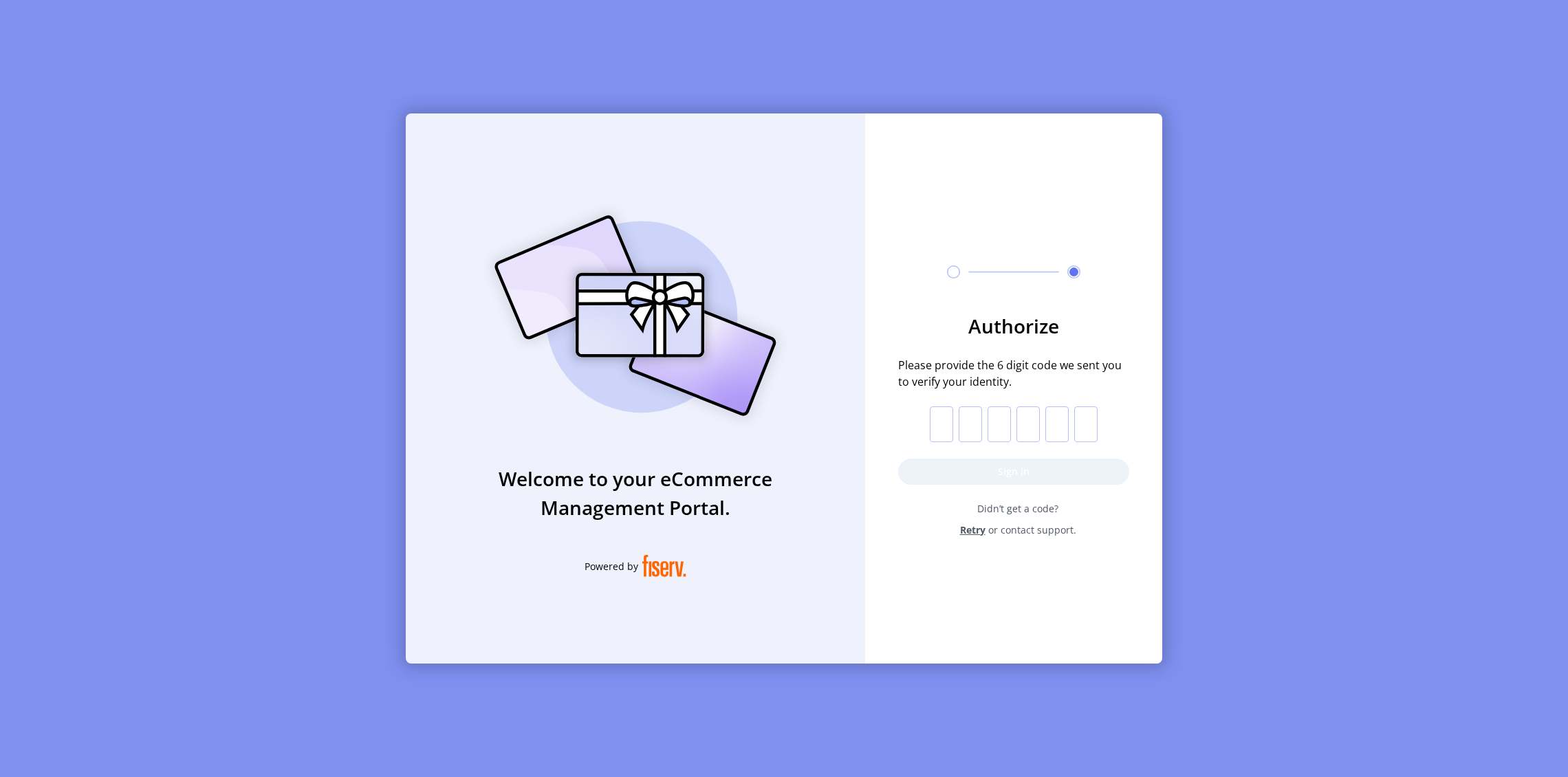
click at [949, 427] on input "text" at bounding box center [941, 424] width 24 height 36
paste input "*"
type input "*"
click at [950, 469] on button "Sign in" at bounding box center [1013, 471] width 231 height 26
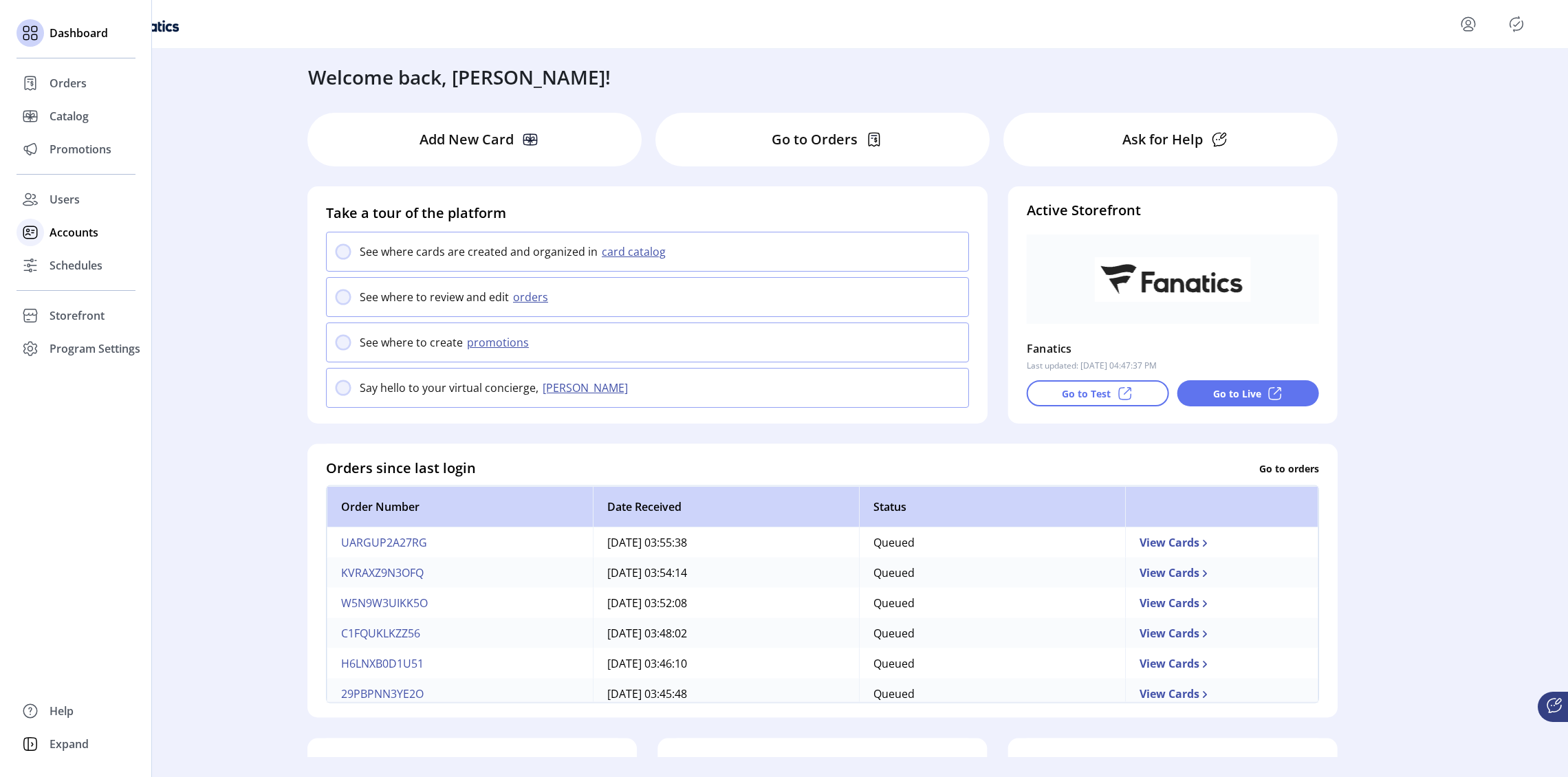
click at [73, 228] on span "Accounts" at bounding box center [74, 232] width 49 height 16
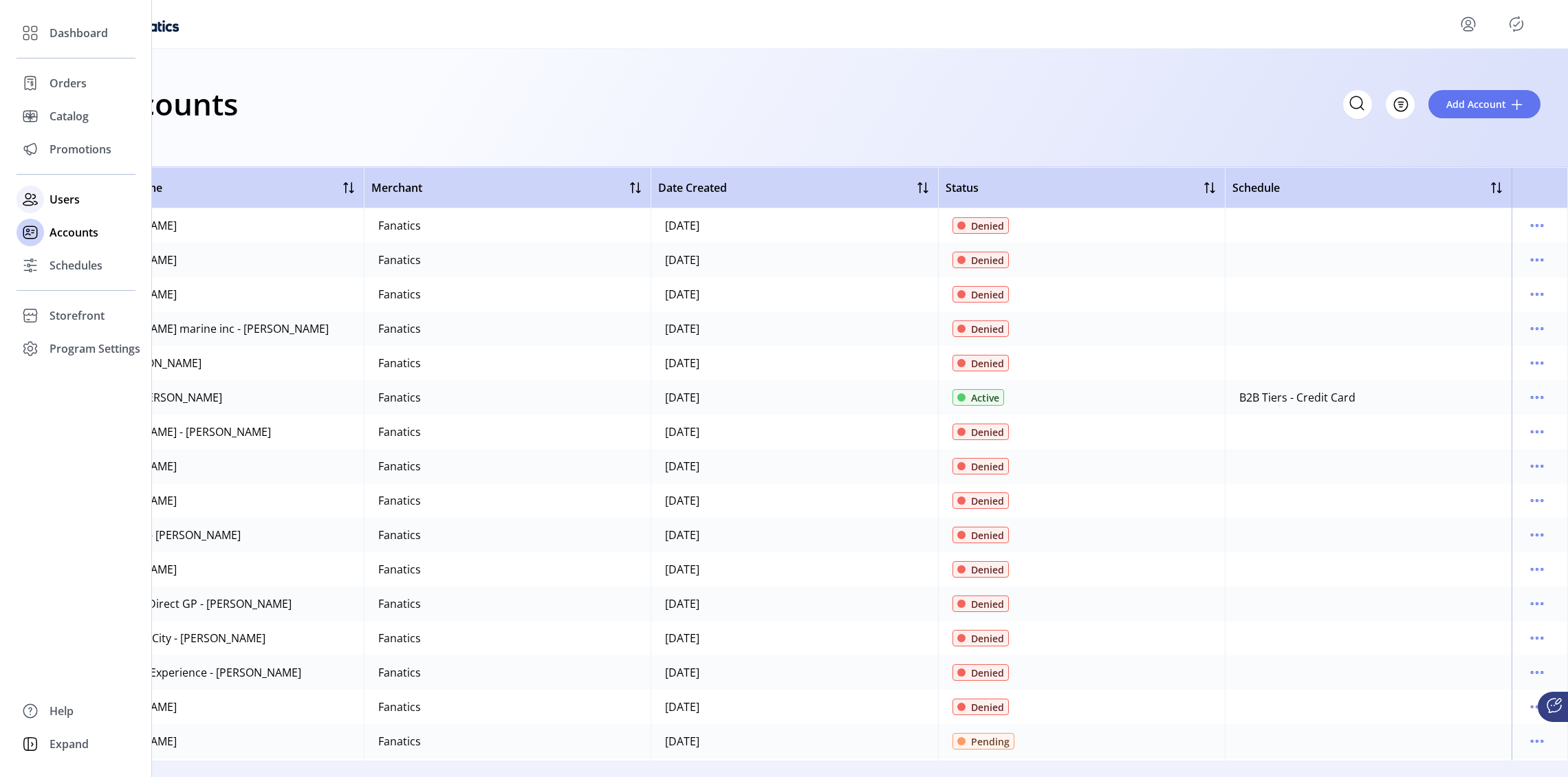
click at [70, 204] on span "Users" at bounding box center [64, 199] width 30 height 16
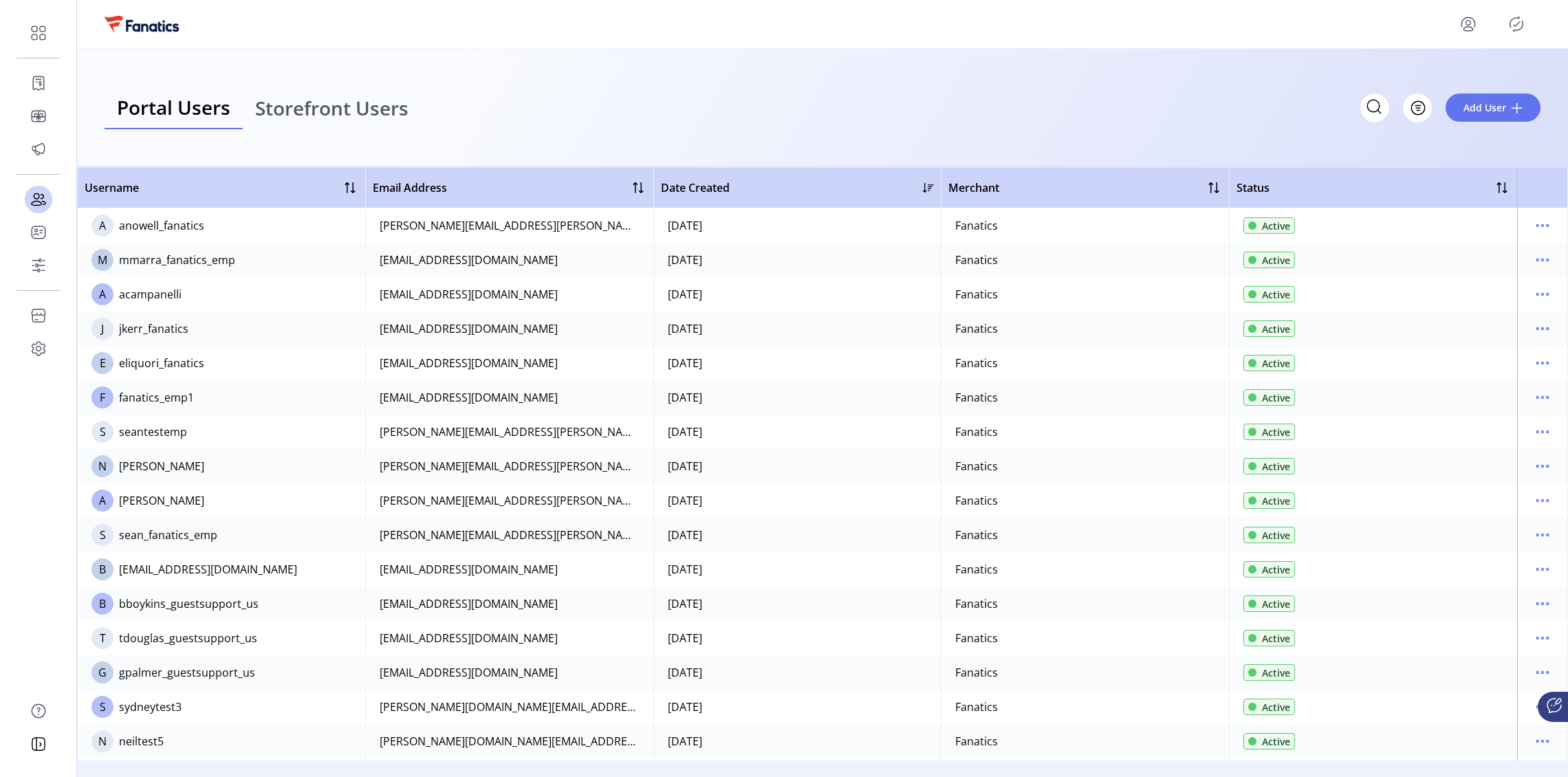
click at [988, 380] on td "Fanatics" at bounding box center [1084, 397] width 288 height 34
click at [1532, 220] on icon "menu" at bounding box center [1542, 224] width 22 height 22
click at [1471, 274] on span "View Details" at bounding box center [1477, 274] width 114 height 11
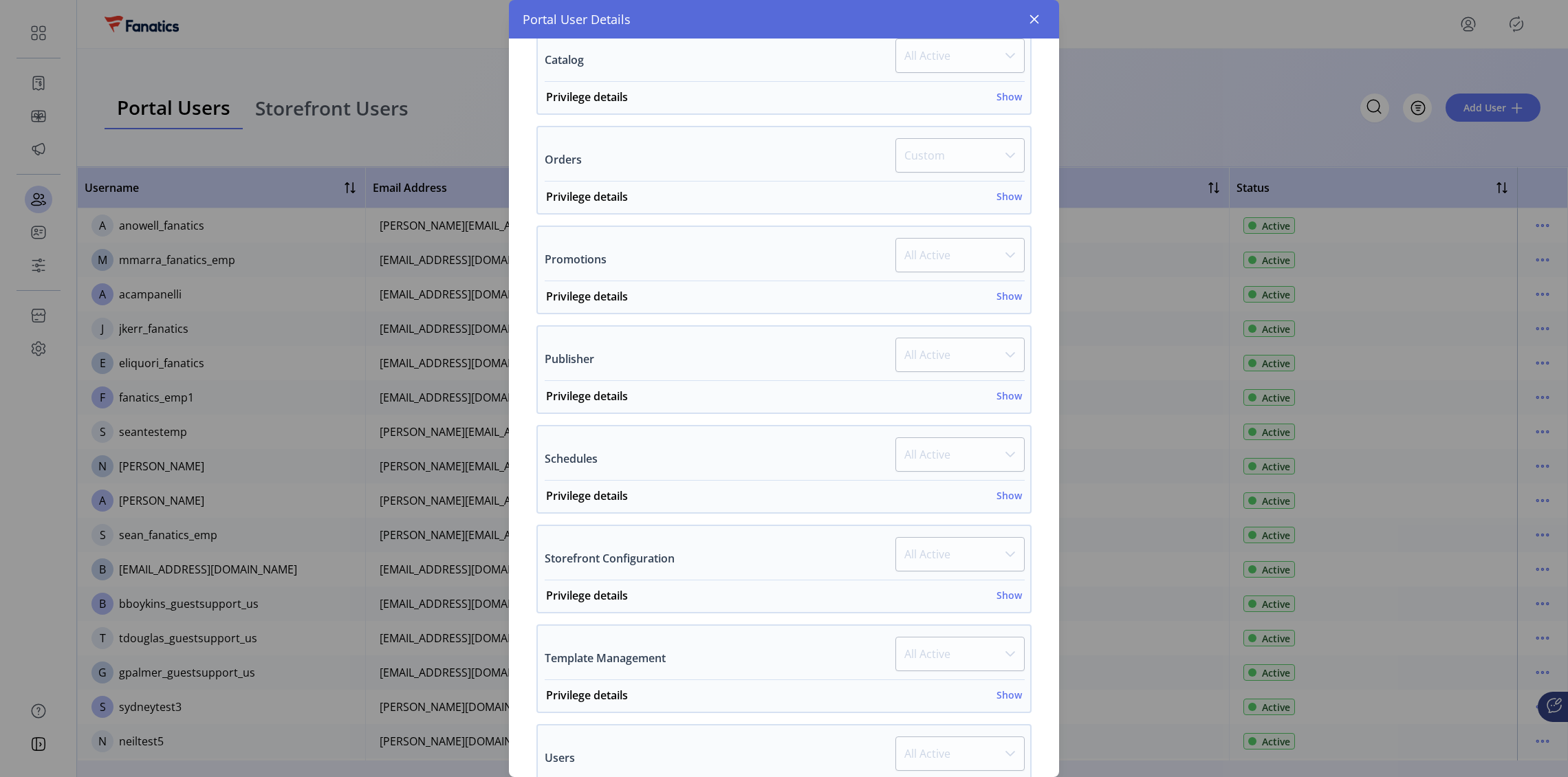
scroll to position [486, 0]
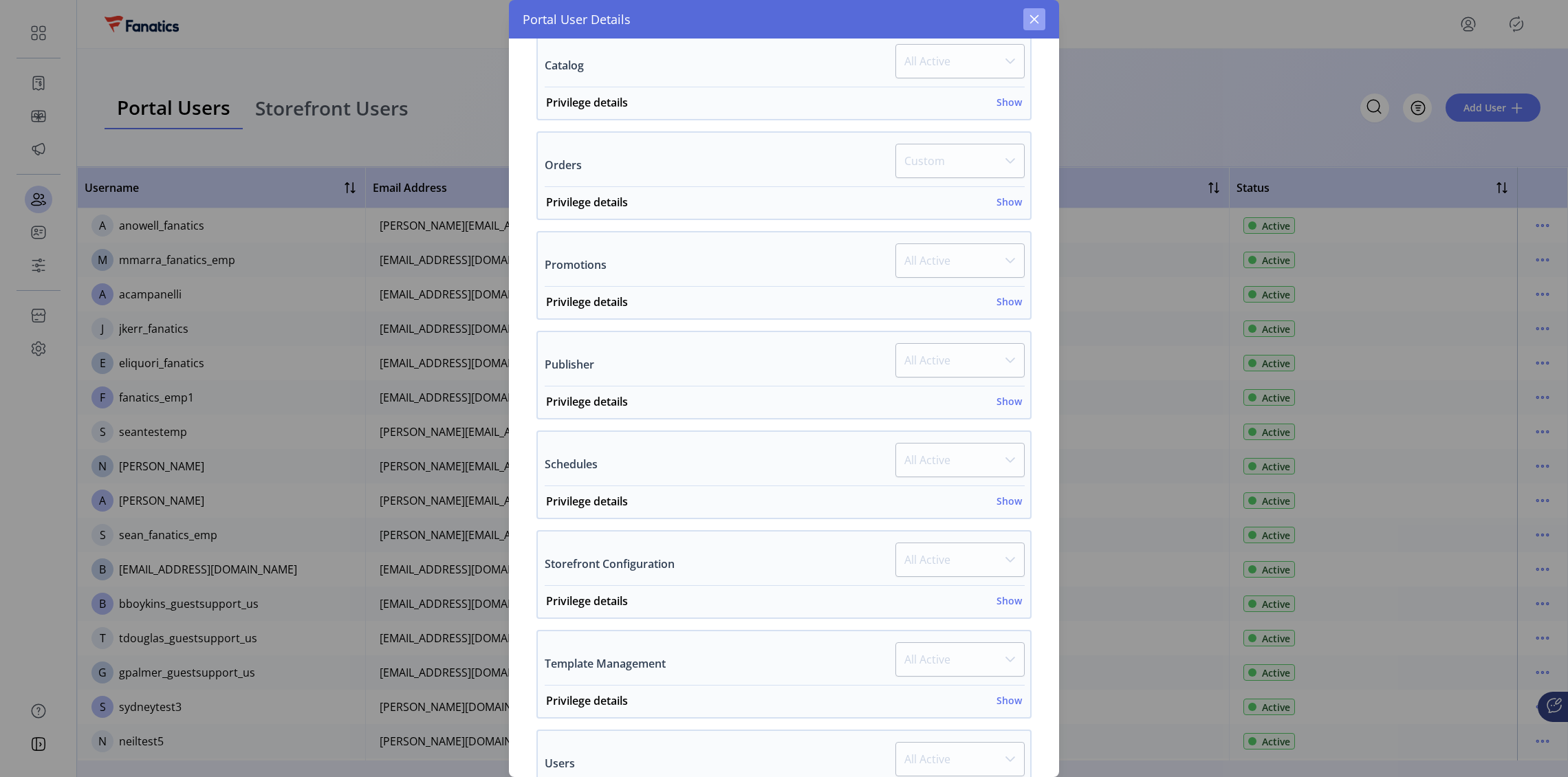
click at [1028, 23] on icon "button" at bounding box center [1034, 20] width 11 height 11
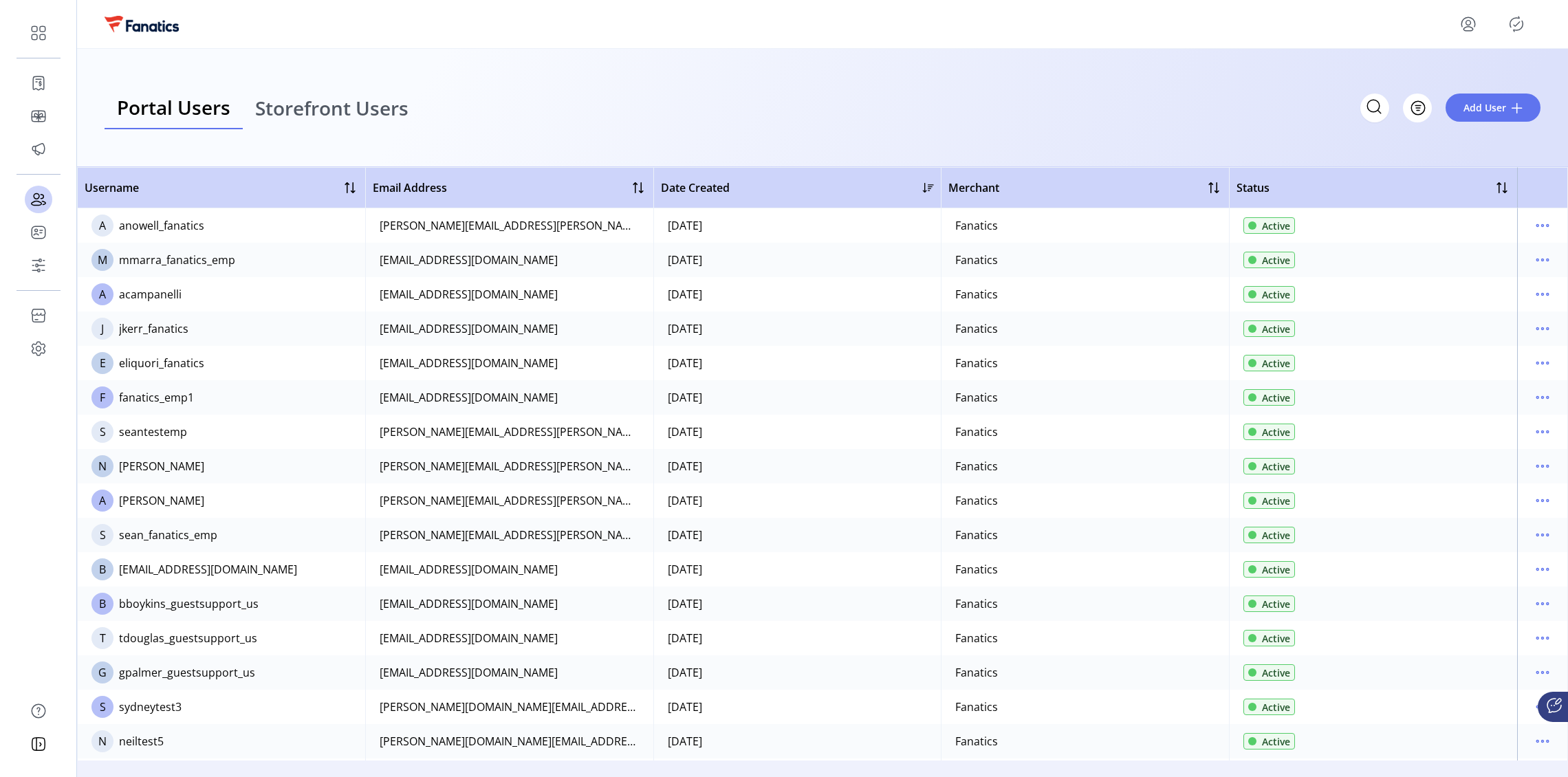
scroll to position [1039, 0]
click at [1531, 290] on icon "menu" at bounding box center [1542, 293] width 22 height 22
click at [1461, 341] on span "View Details" at bounding box center [1477, 343] width 114 height 11
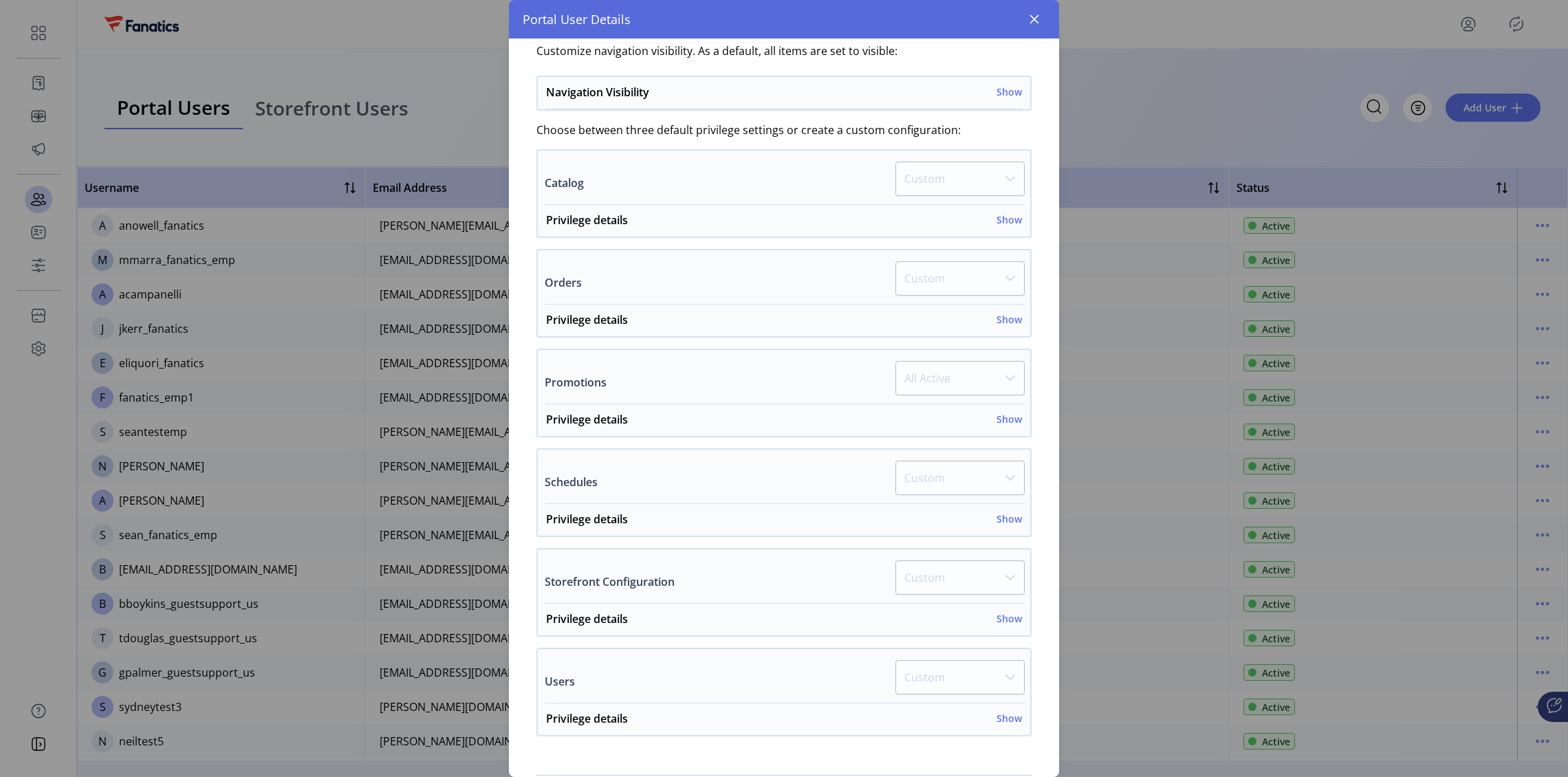
scroll to position [267, 0]
click at [997, 218] on h6 "Show" at bounding box center [1009, 221] width 25 height 14
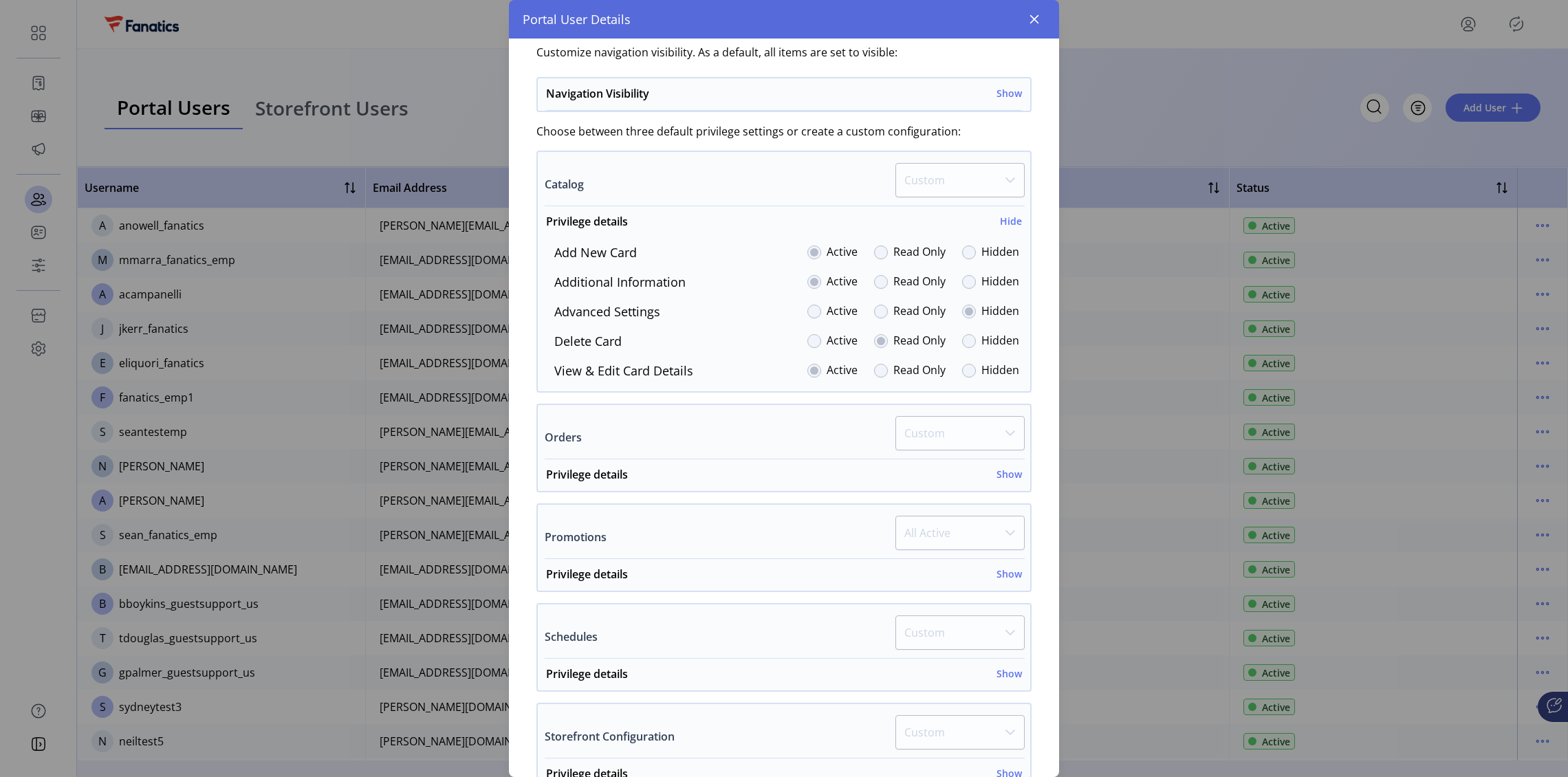
scroll to position [278, 0]
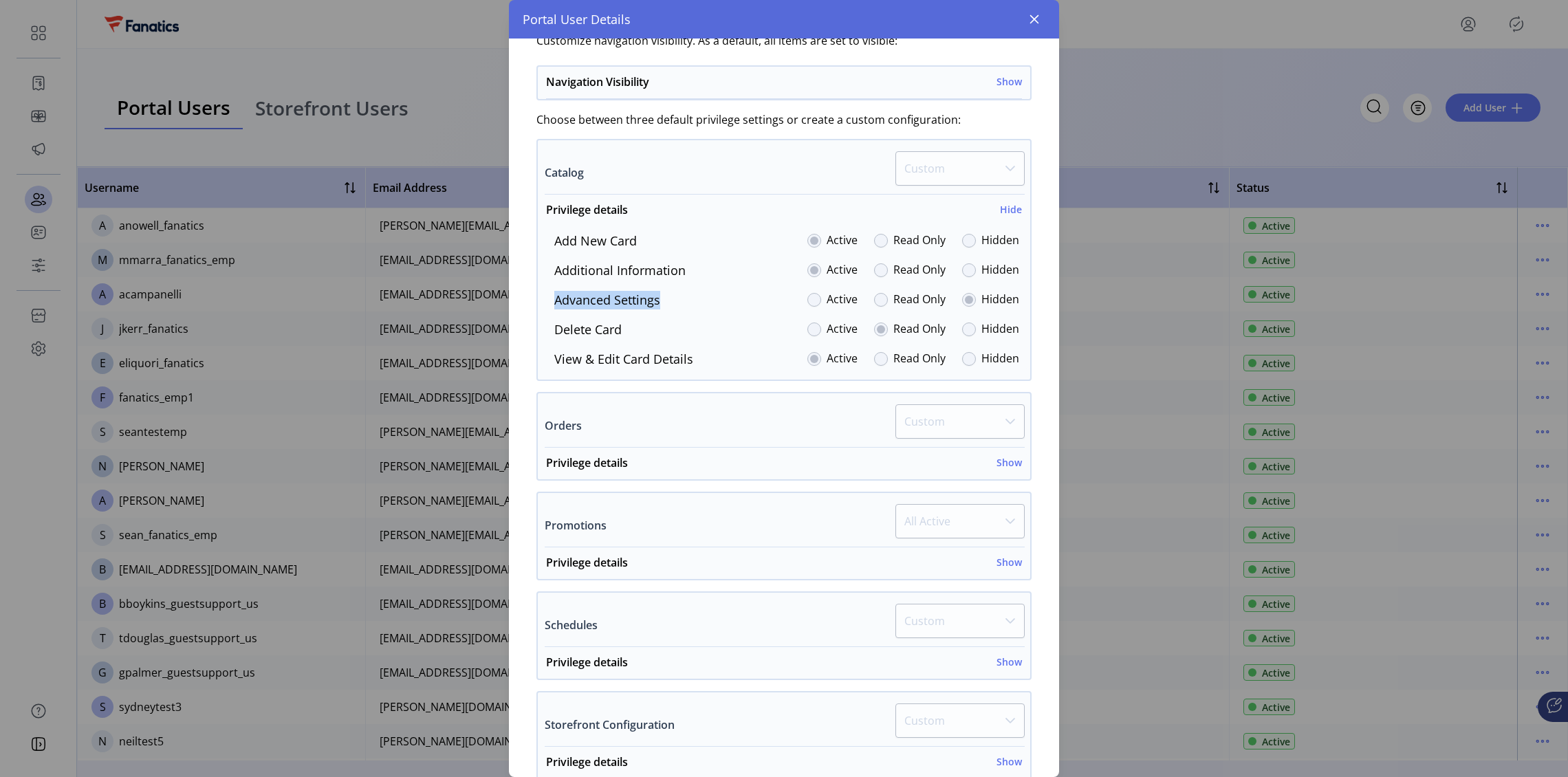
drag, startPoint x: 669, startPoint y: 299, endPoint x: 554, endPoint y: 298, distance: 115.0
click at [554, 298] on div "Advanced Settings Active Read Only Hidden" at bounding box center [781, 300] width 475 height 19
copy label "Advanced Settings"
click at [1034, 21] on icon "button" at bounding box center [1034, 19] width 8 height 8
